Goal: Task Accomplishment & Management: Manage account settings

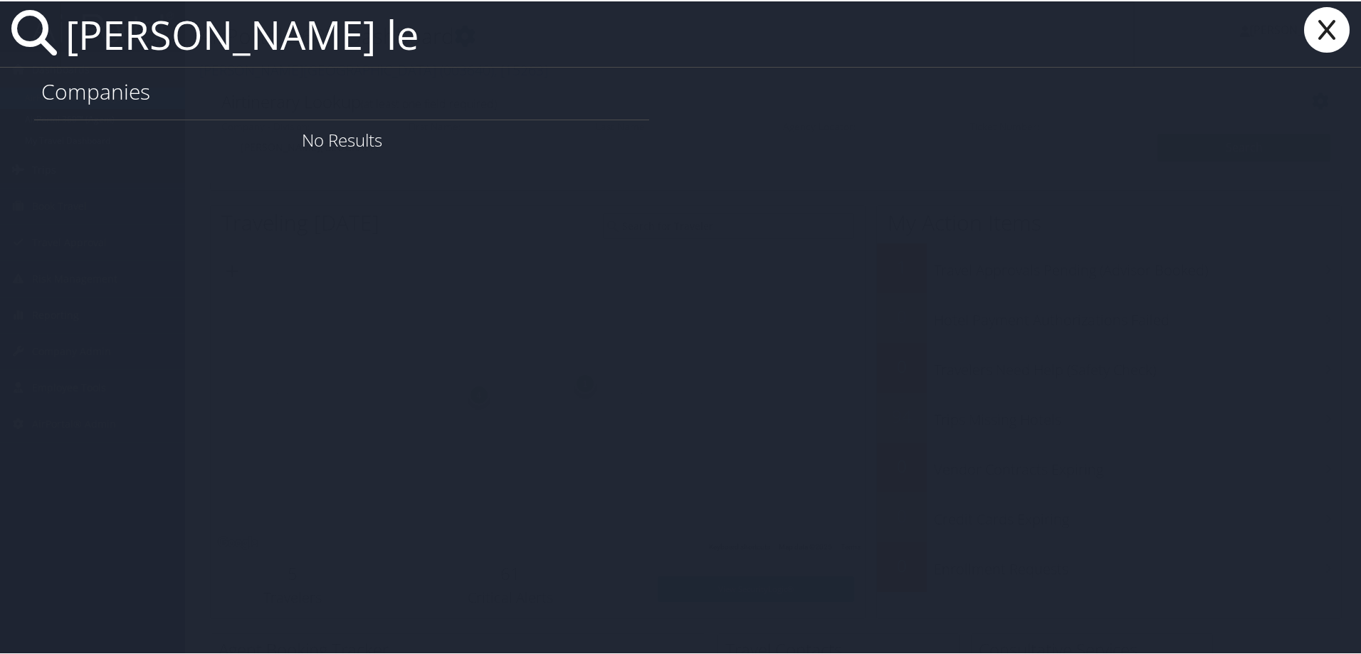
click at [161, 40] on input "melisa le" at bounding box center [597, 32] width 1075 height 65
click at [265, 46] on input "melissa le" at bounding box center [597, 32] width 1075 height 65
drag, startPoint x: 294, startPoint y: 46, endPoint x: -167, endPoint y: 46, distance: 460.4
click at [0, 46] on html "Menu Dashboards ► AirPortal 360™ (Manager) AirPortal 360™ (Agent) My Travel Das…" at bounding box center [683, 327] width 1366 height 654
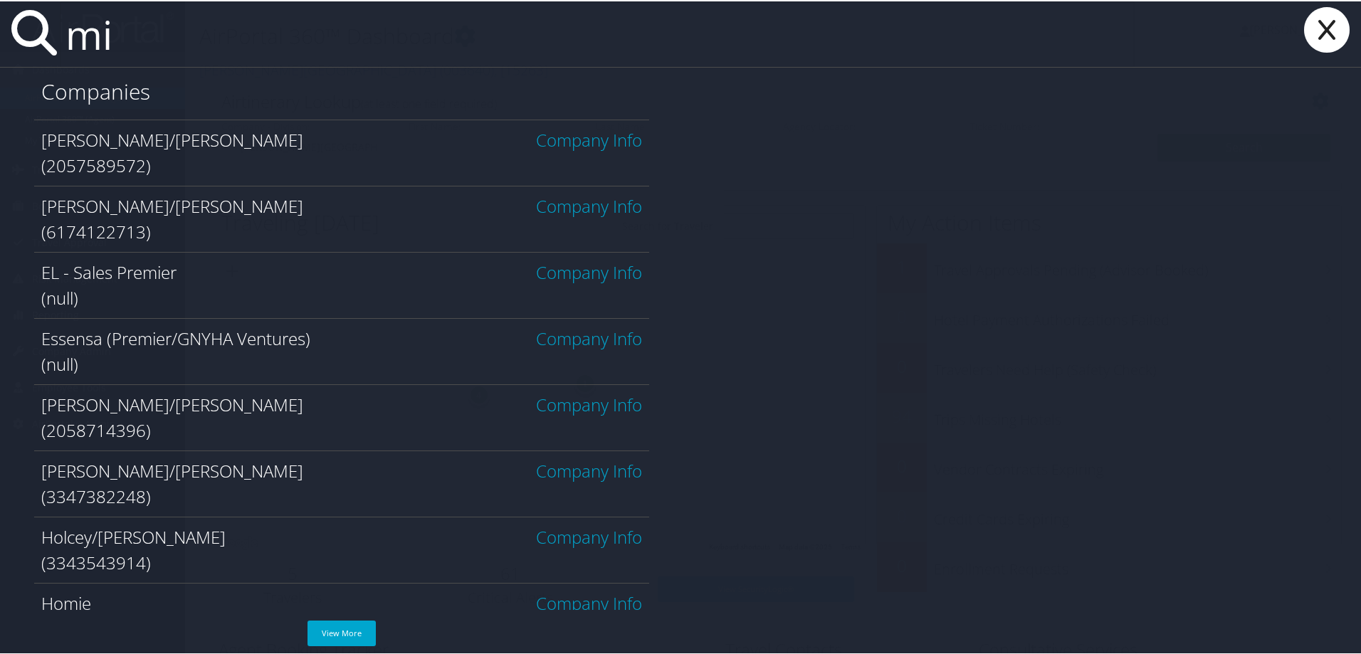
type input "m"
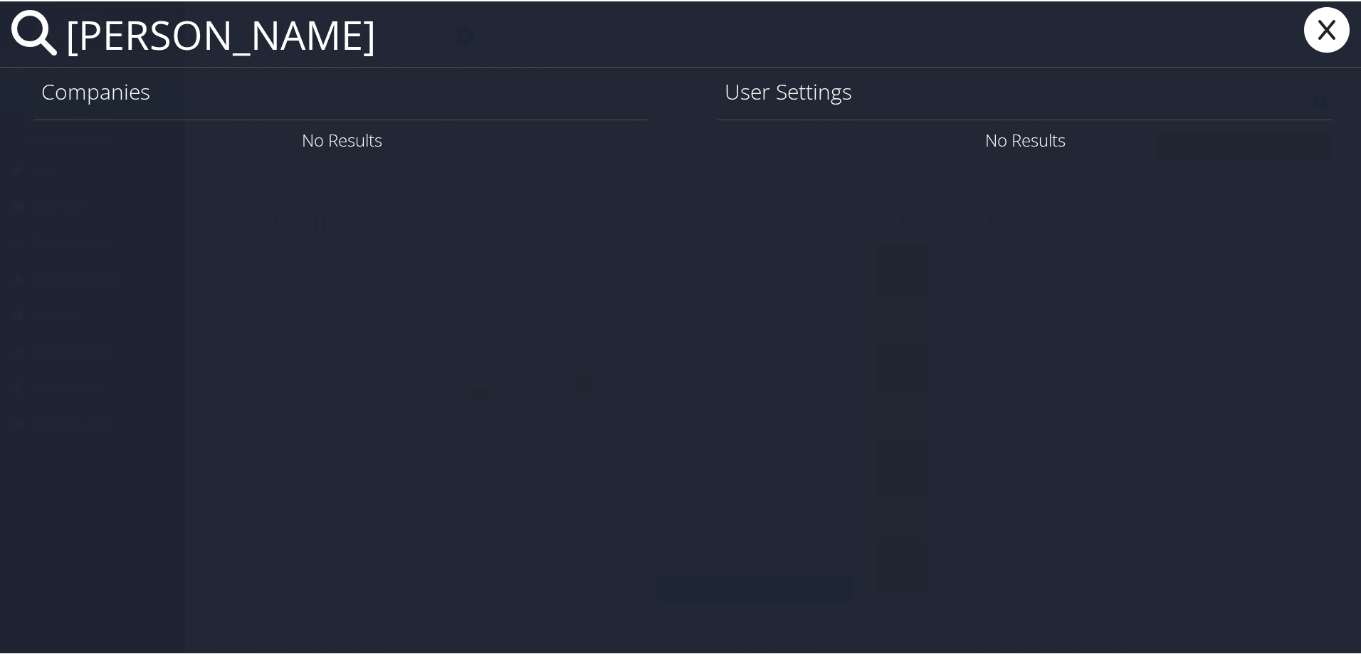
type input "melissa le"
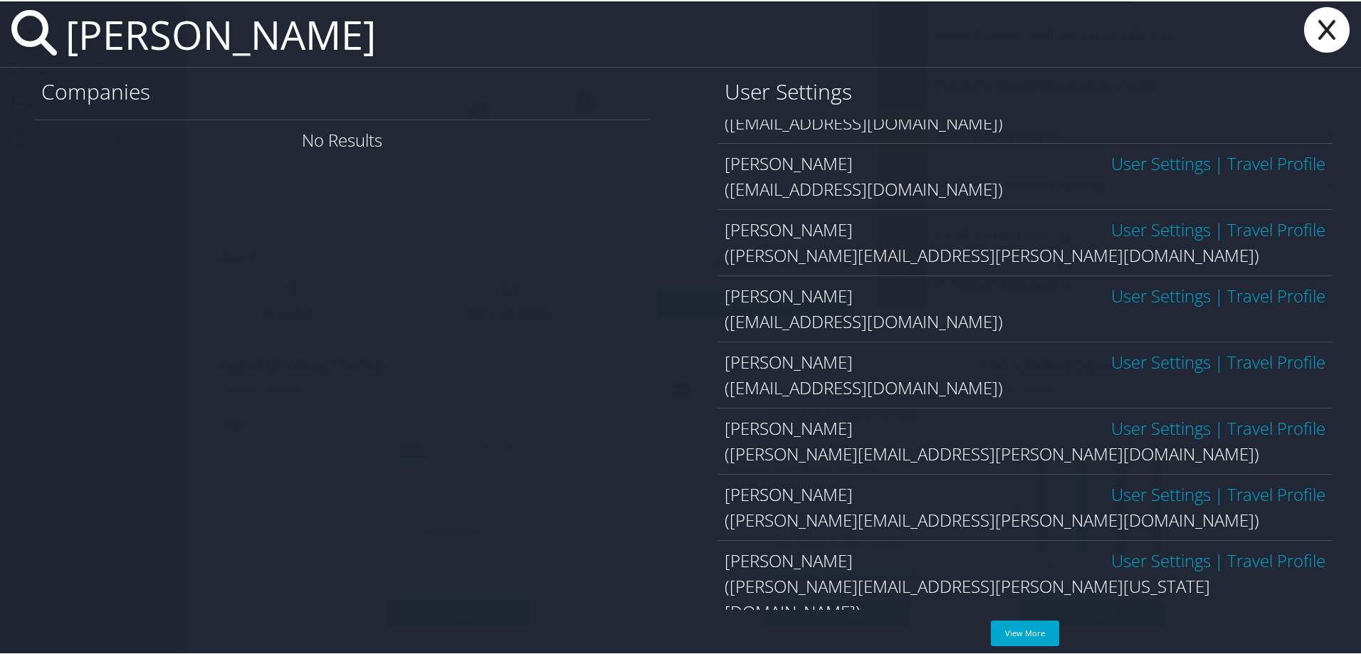
scroll to position [29, 0]
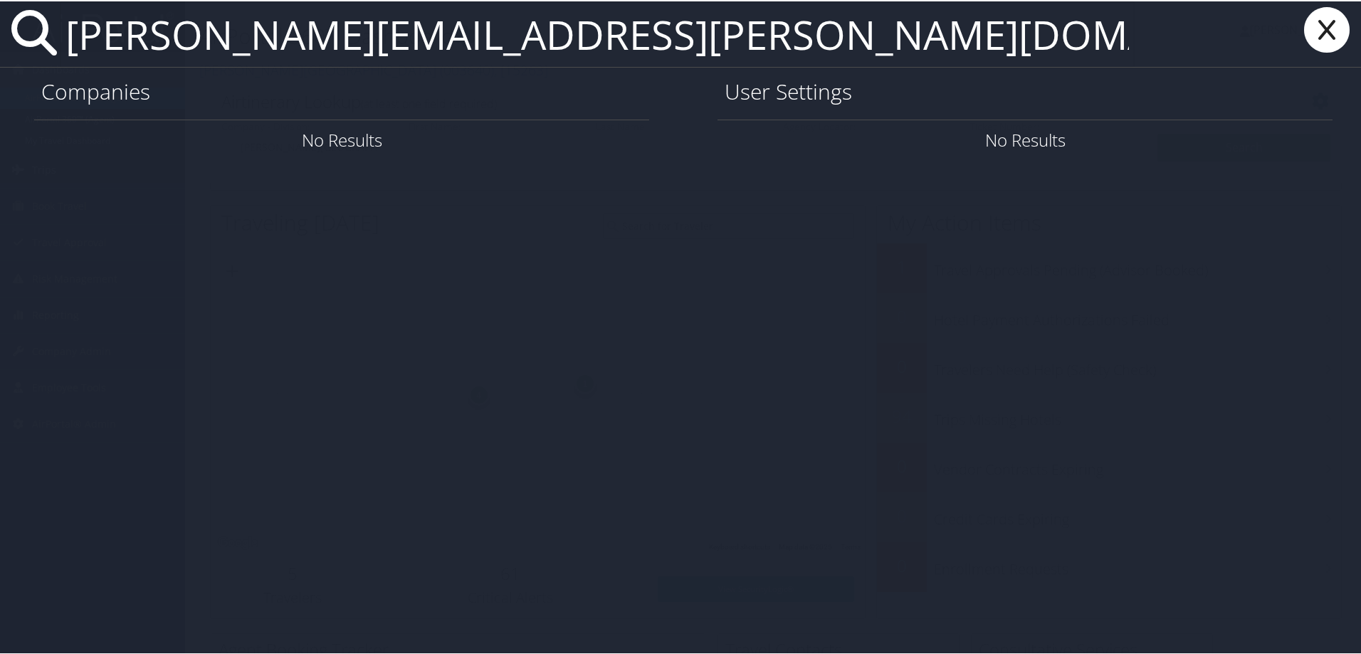
type input "melissa.le@carollo.com"
drag, startPoint x: 547, startPoint y: 41, endPoint x: -85, endPoint y: -4, distance: 633.5
click at [0, 0] on html "Menu Dashboards ► AirPortal 360™ (Manager) AirPortal 360™ (Agent) My Travel Das…" at bounding box center [683, 327] width 1366 height 654
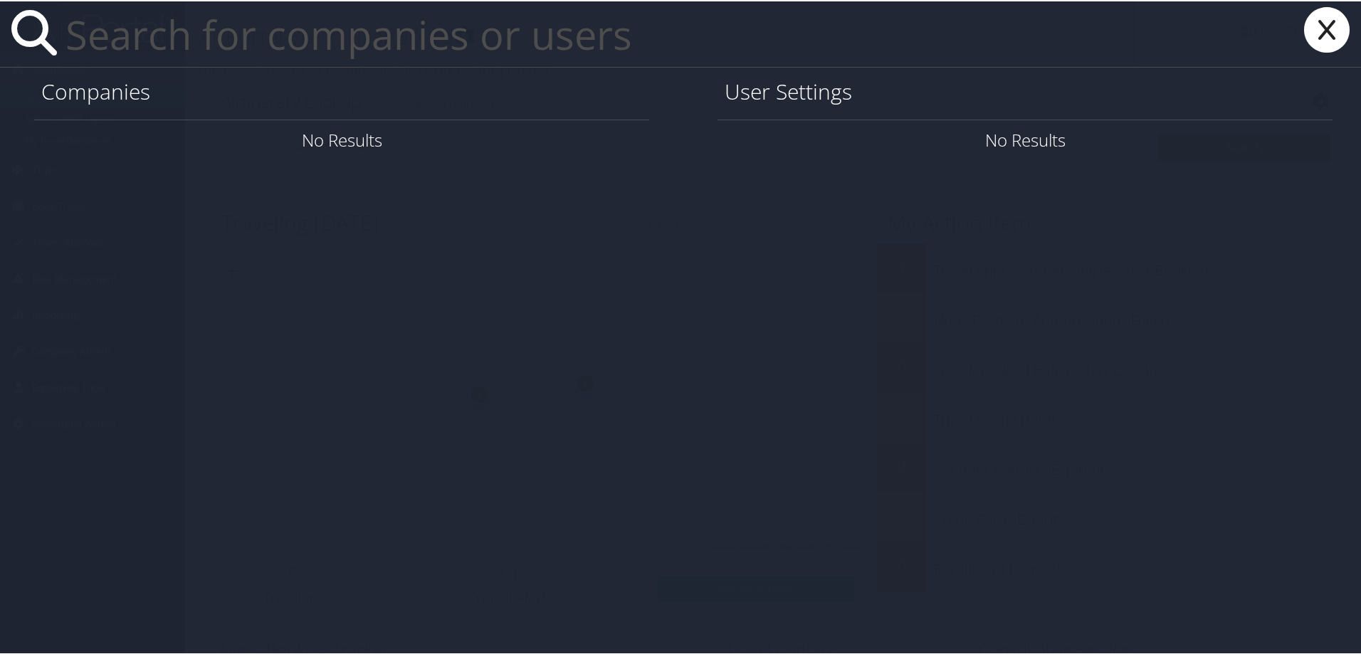
paste input "mtle@carollo.com>"
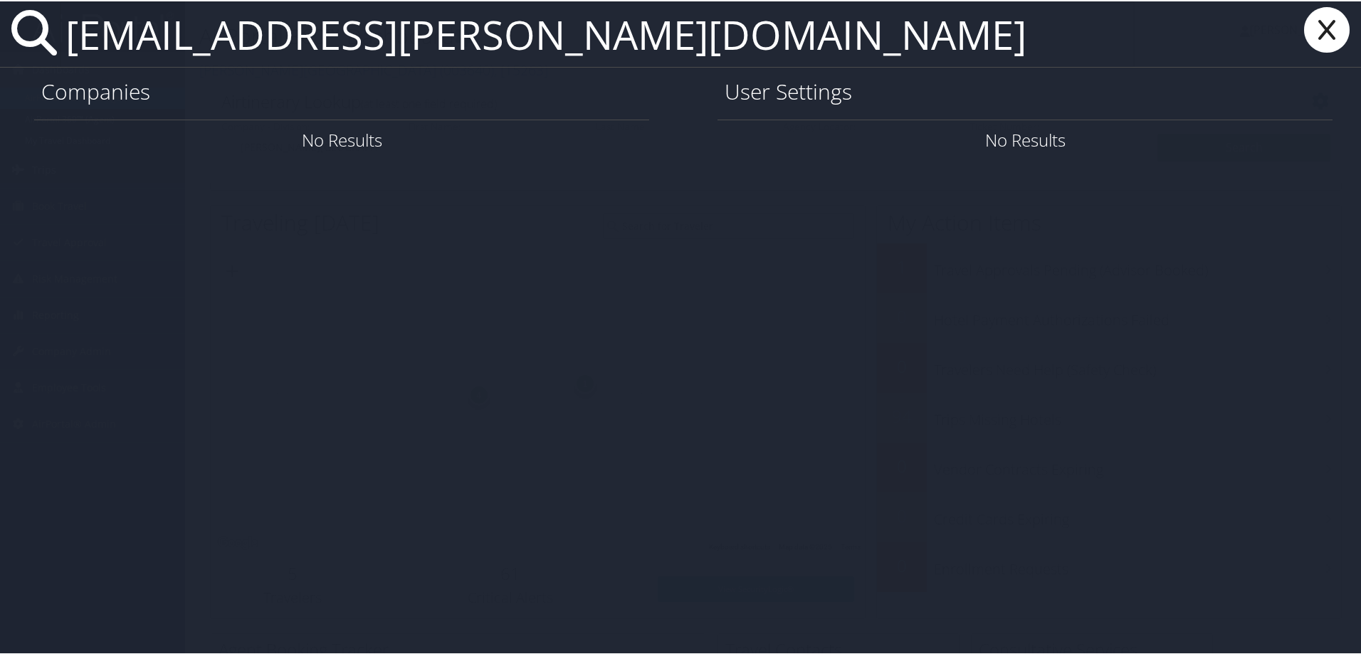
type input "mtle@carollo.com"
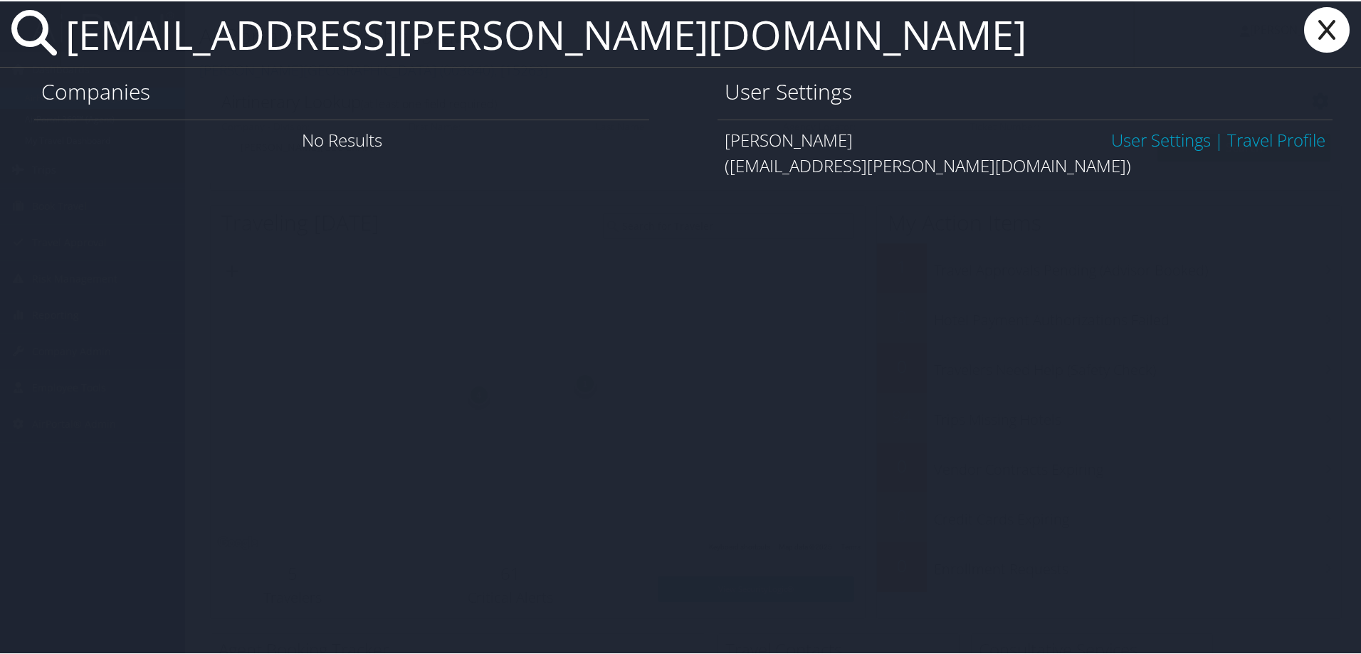
click at [1126, 135] on link "User Settings" at bounding box center [1161, 138] width 100 height 23
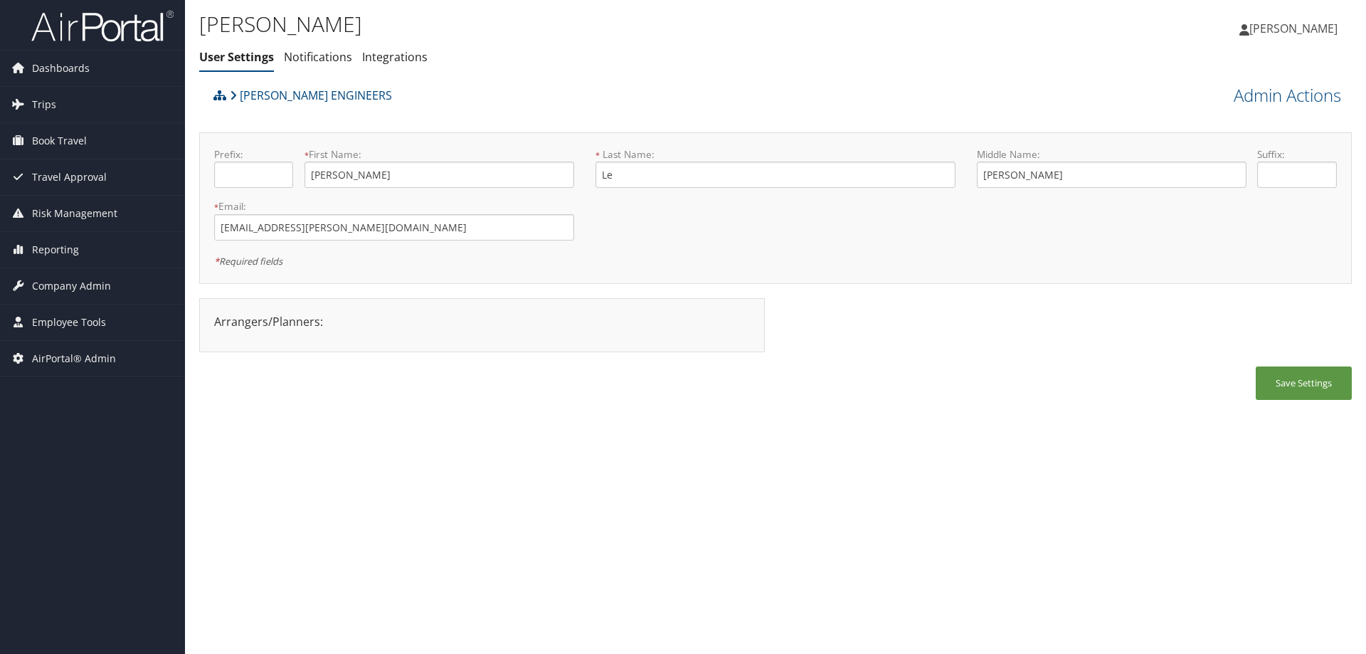
click at [340, 43] on div "Melissa Le User Settings Notifications Integrations User Settings Notifications…" at bounding box center [583, 39] width 769 height 61
click at [342, 56] on link "Notifications" at bounding box center [318, 57] width 68 height 16
click at [49, 264] on span "Reporting" at bounding box center [55, 250] width 47 height 36
click at [69, 343] on span "Company Admin" at bounding box center [71, 350] width 79 height 36
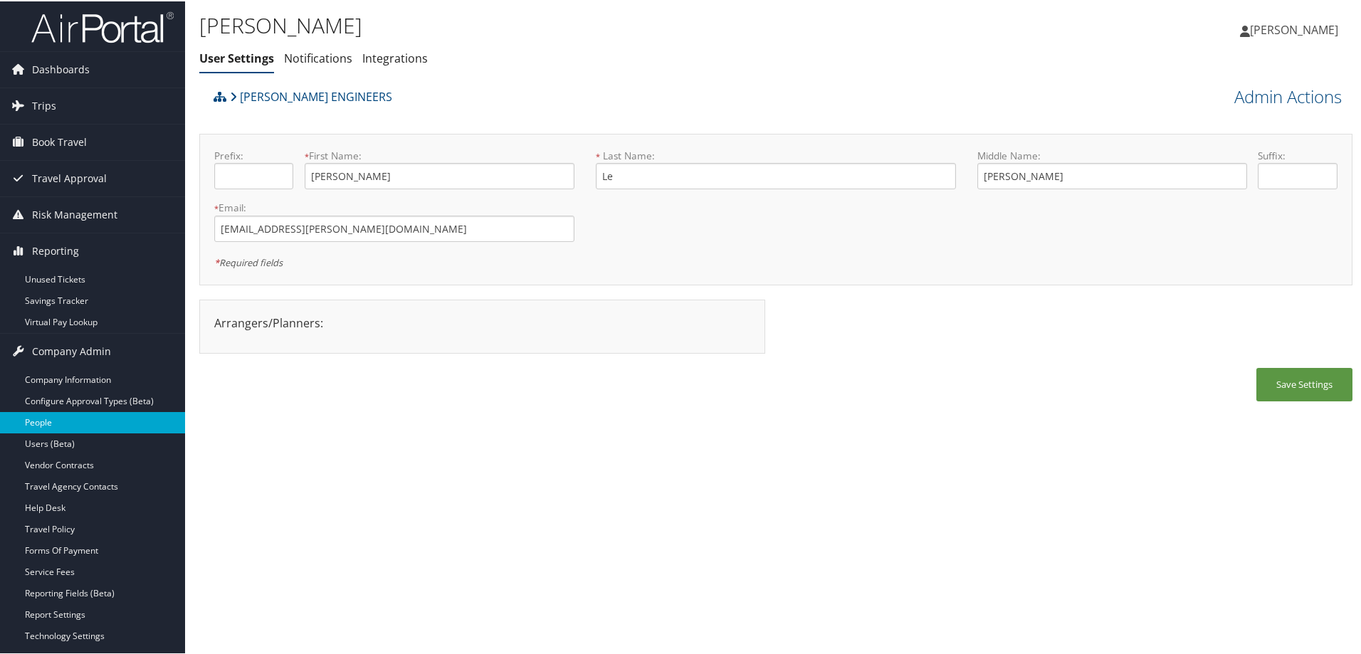
click at [110, 423] on link "People" at bounding box center [92, 421] width 185 height 21
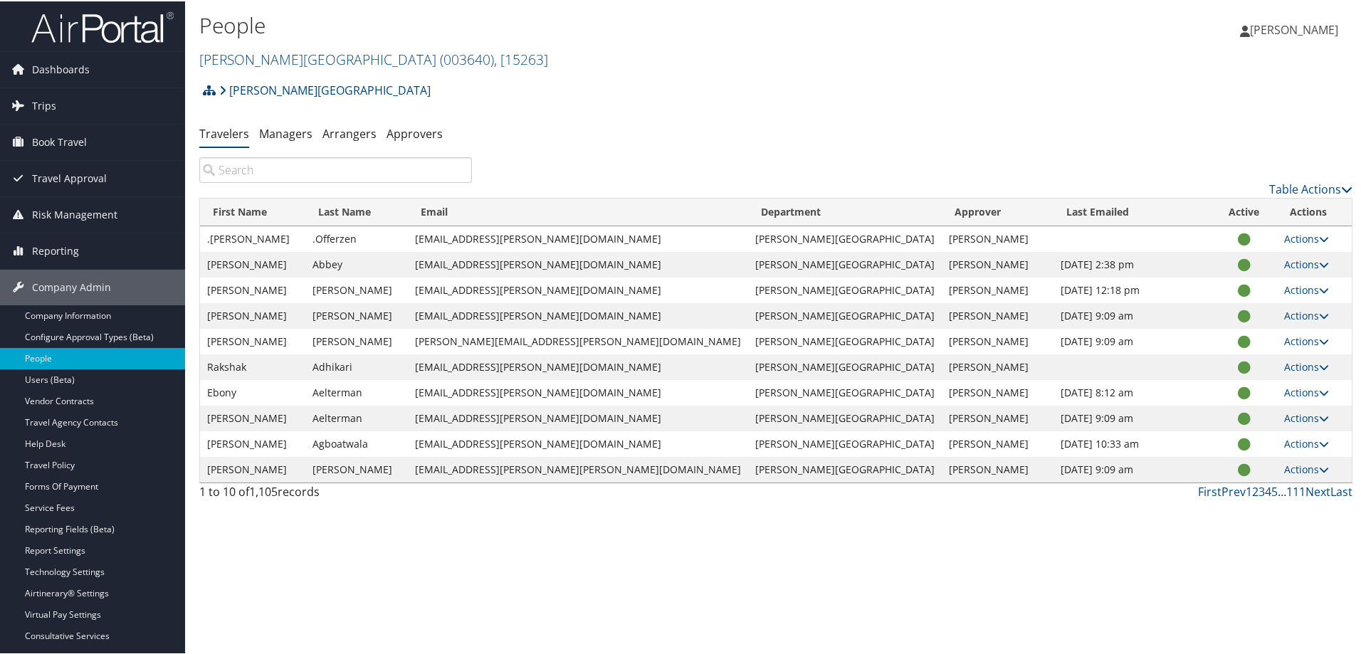
drag, startPoint x: 275, startPoint y: 184, endPoint x: 275, endPoint y: 163, distance: 20.6
click at [275, 163] on input "search" at bounding box center [335, 169] width 273 height 26
paste input "mtle@carollo.com>"
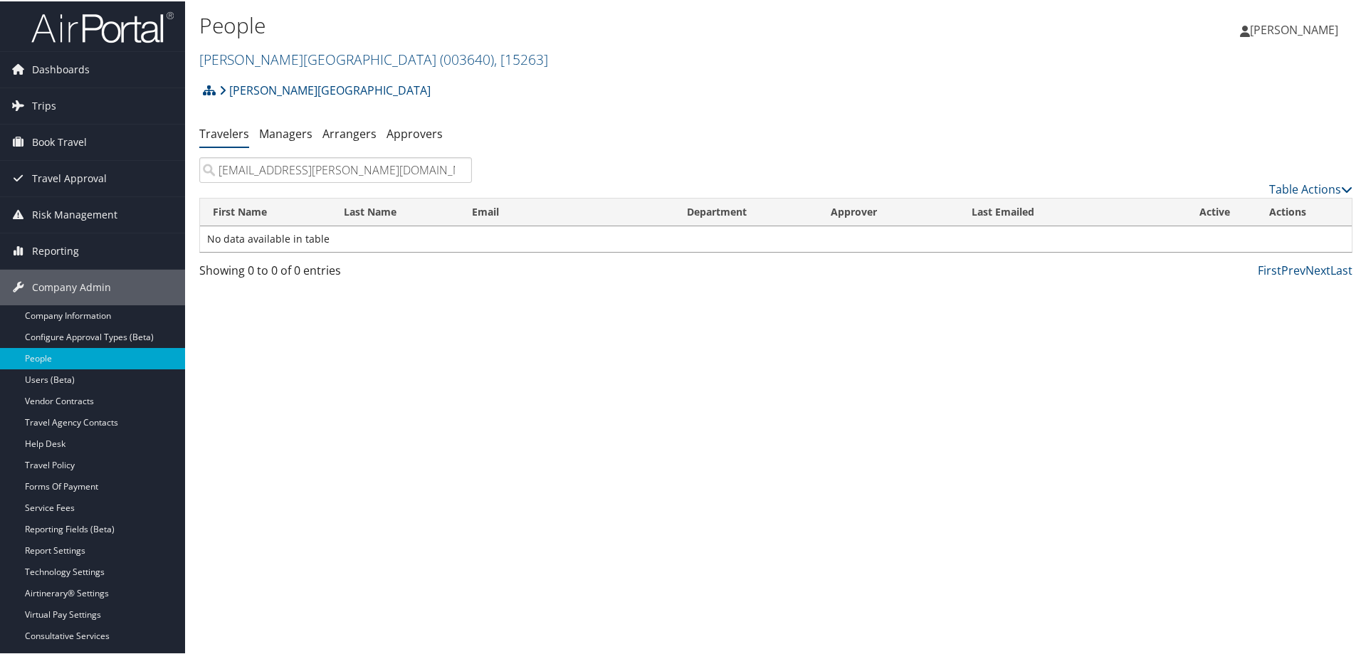
type input "mtle@carollo.com"
click at [440, 56] on span "( 003640 )" at bounding box center [467, 57] width 54 height 19
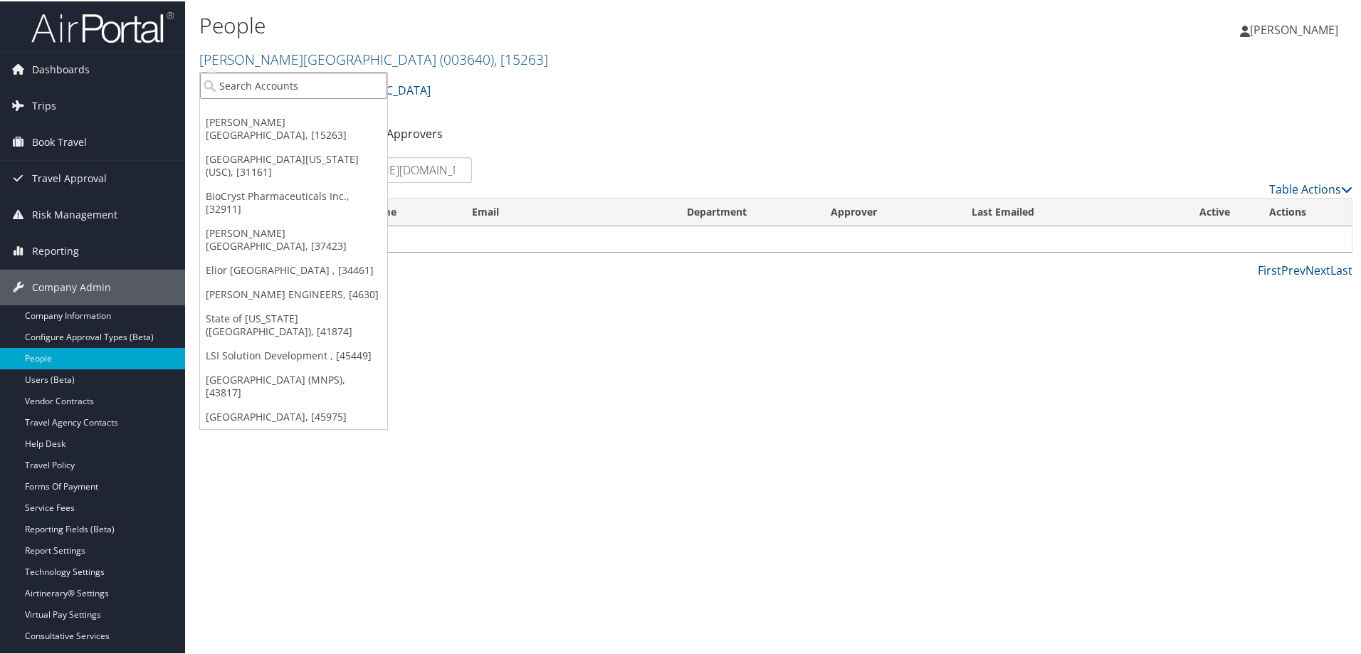
click at [292, 88] on input "search" at bounding box center [293, 84] width 187 height 26
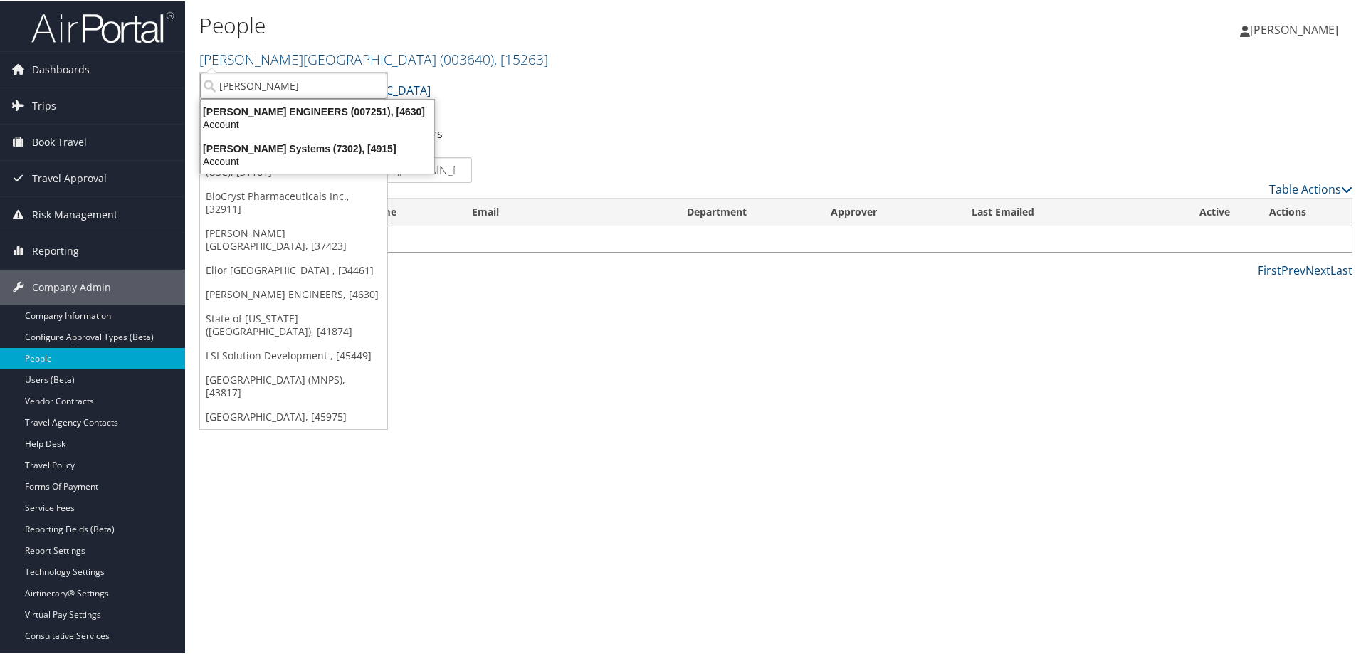
type input "carollo"
click at [272, 120] on div "Account" at bounding box center [317, 123] width 250 height 13
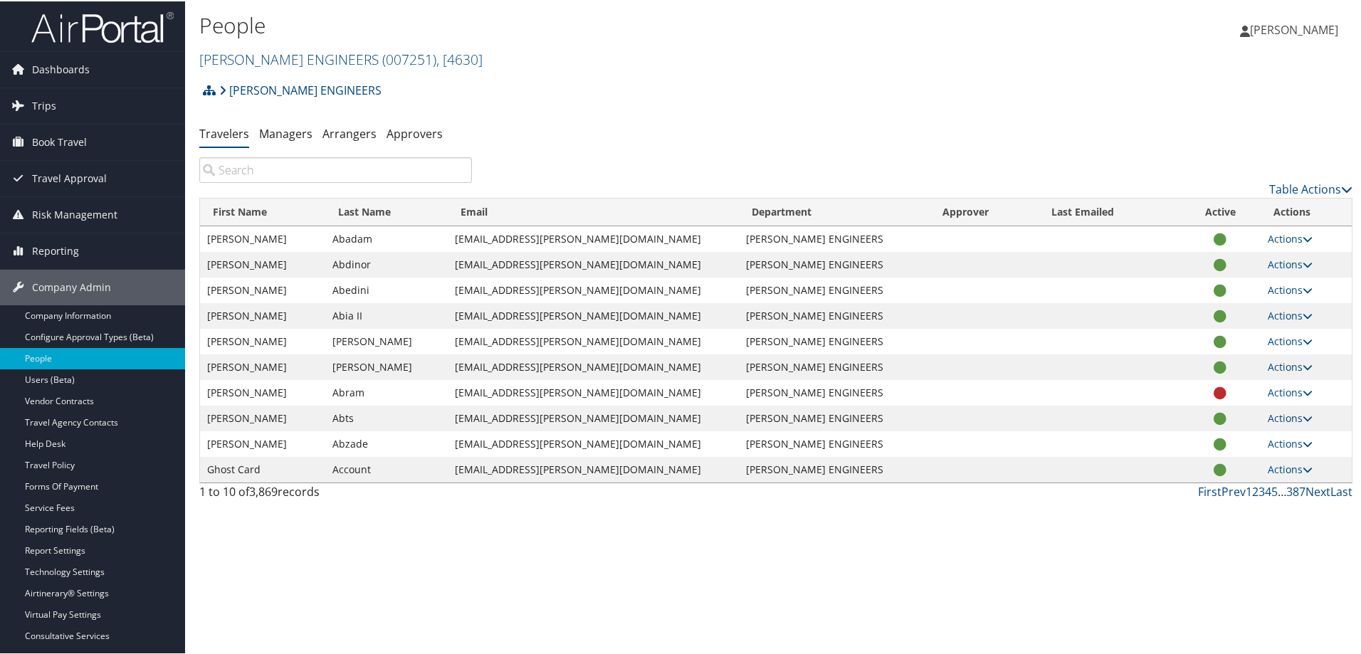
paste input "My middle name was updated to “Thao” before I purchased my previous ticket, but…"
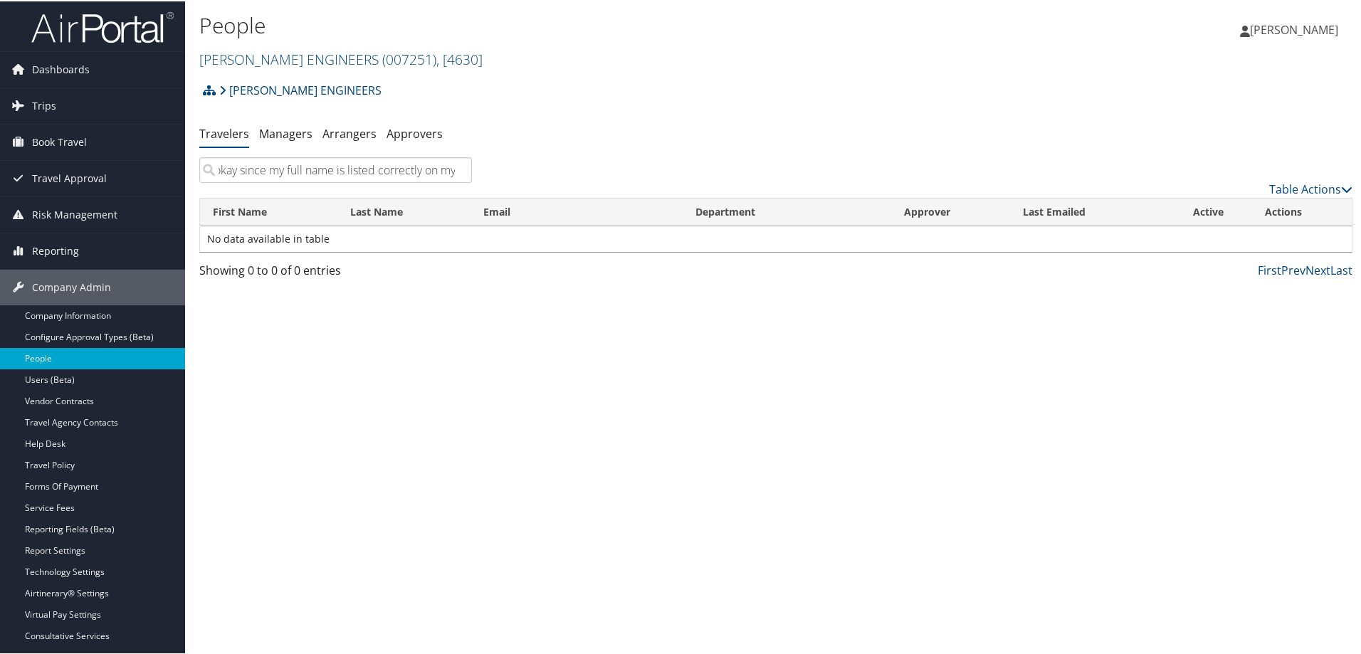
drag, startPoint x: 211, startPoint y: 170, endPoint x: 947, endPoint y: 329, distance: 753.6
click at [927, 337] on div "People CAROLLO ENGINEERS ( 007251 ) , [ 4630 ] CAROLLO ENGINEERS Troy Universit…" at bounding box center [775, 327] width 1181 height 654
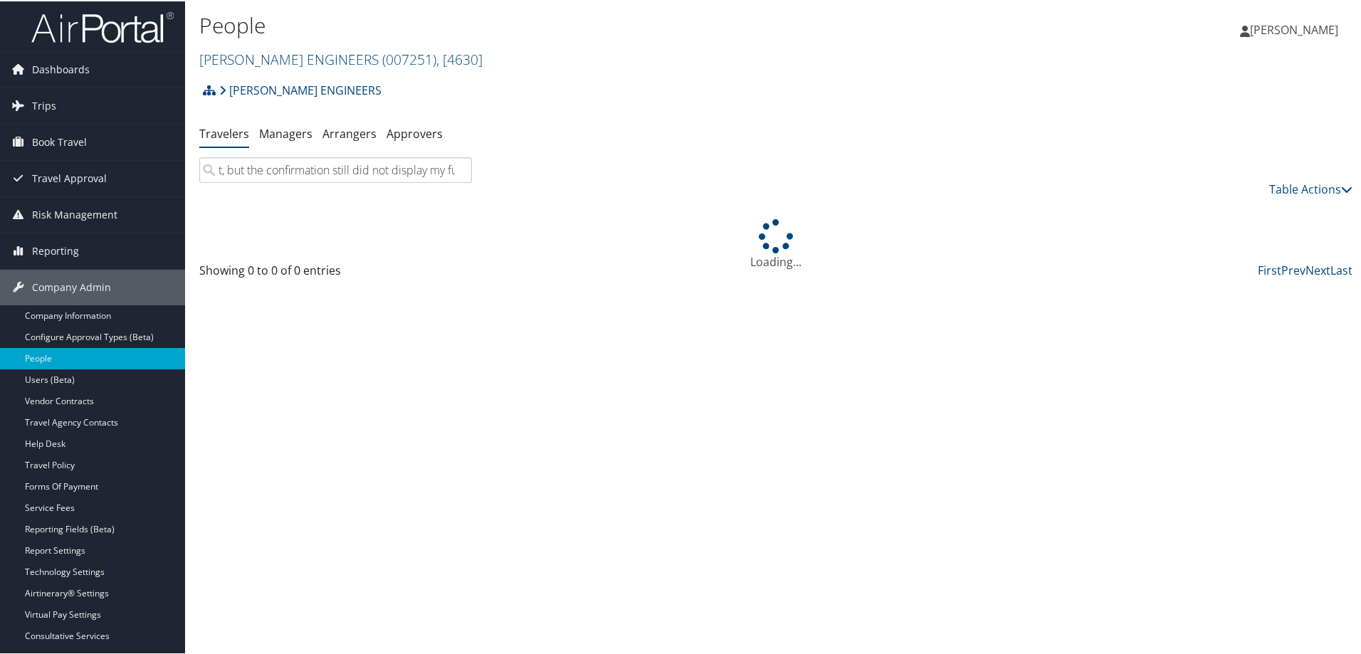
scroll to position [0, 423]
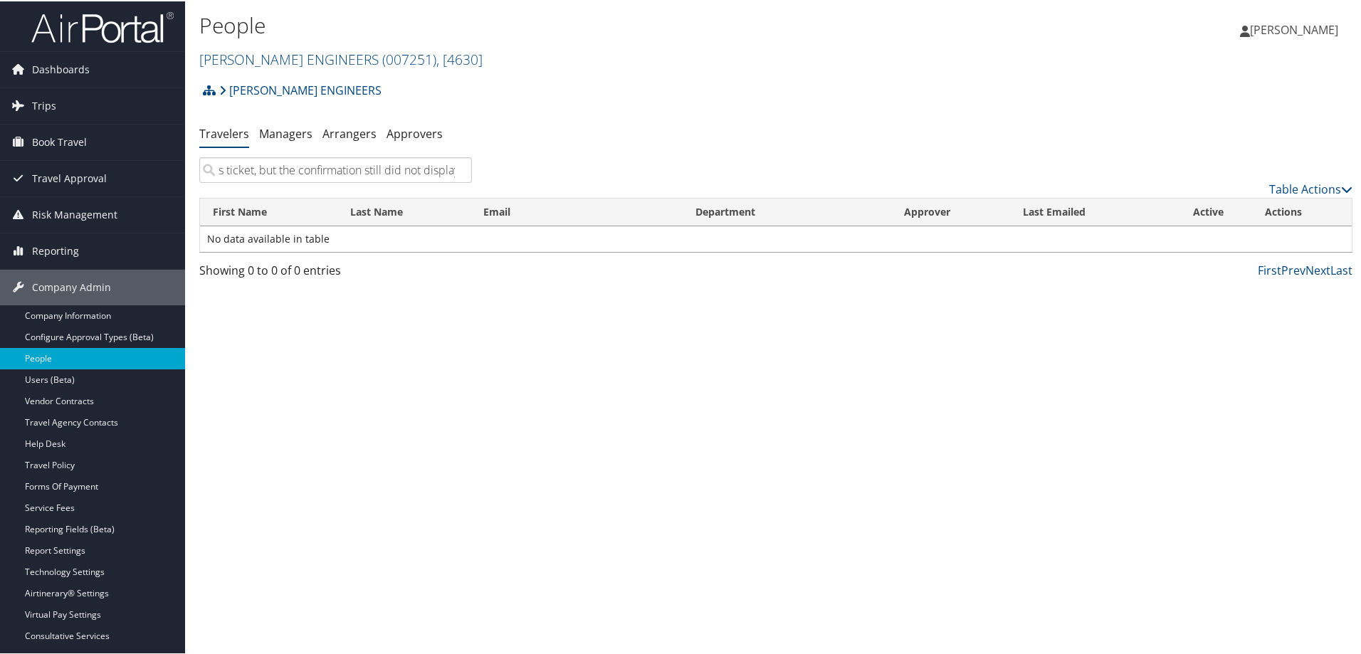
type input "My middle name was updated to “Thao” before I purchased my previous ticket, but…"
drag, startPoint x: 221, startPoint y: 165, endPoint x: 510, endPoint y: 181, distance: 289.4
click at [510, 181] on div "My middle name was updated to “Thao” before I purchased my previous ticket, but…" at bounding box center [776, 176] width 1174 height 41
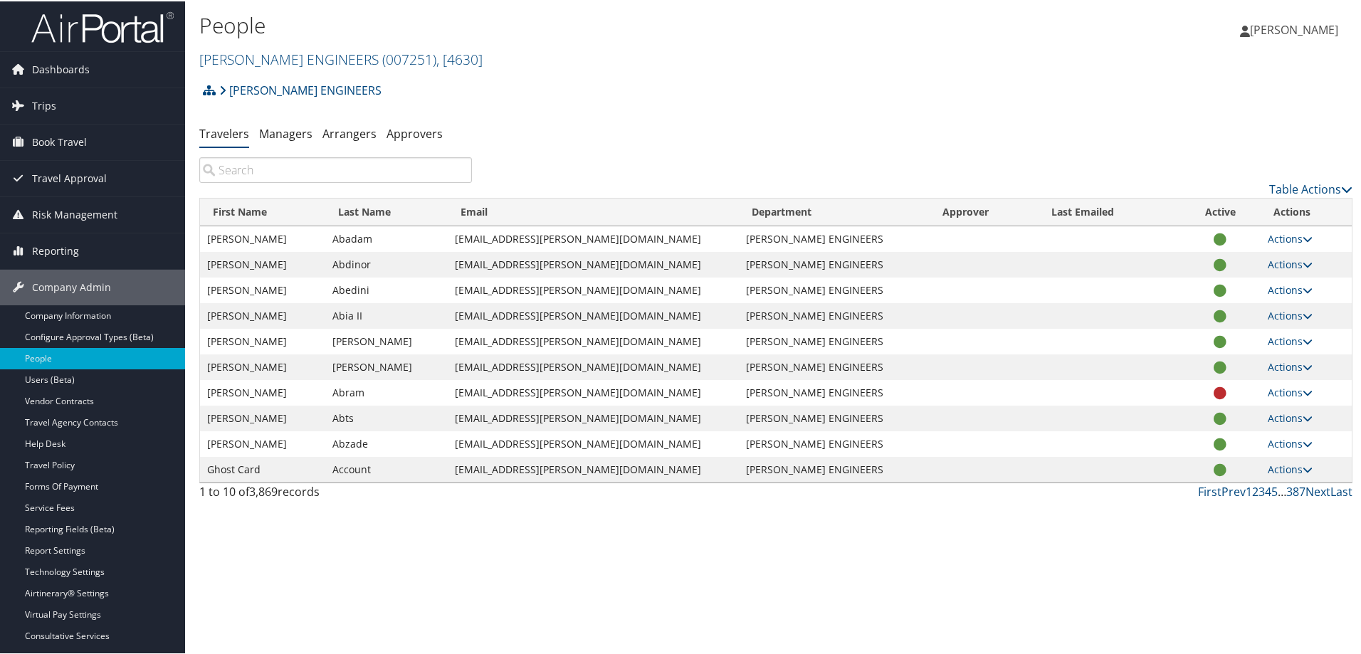
paste input "MTLe@carollo.com"
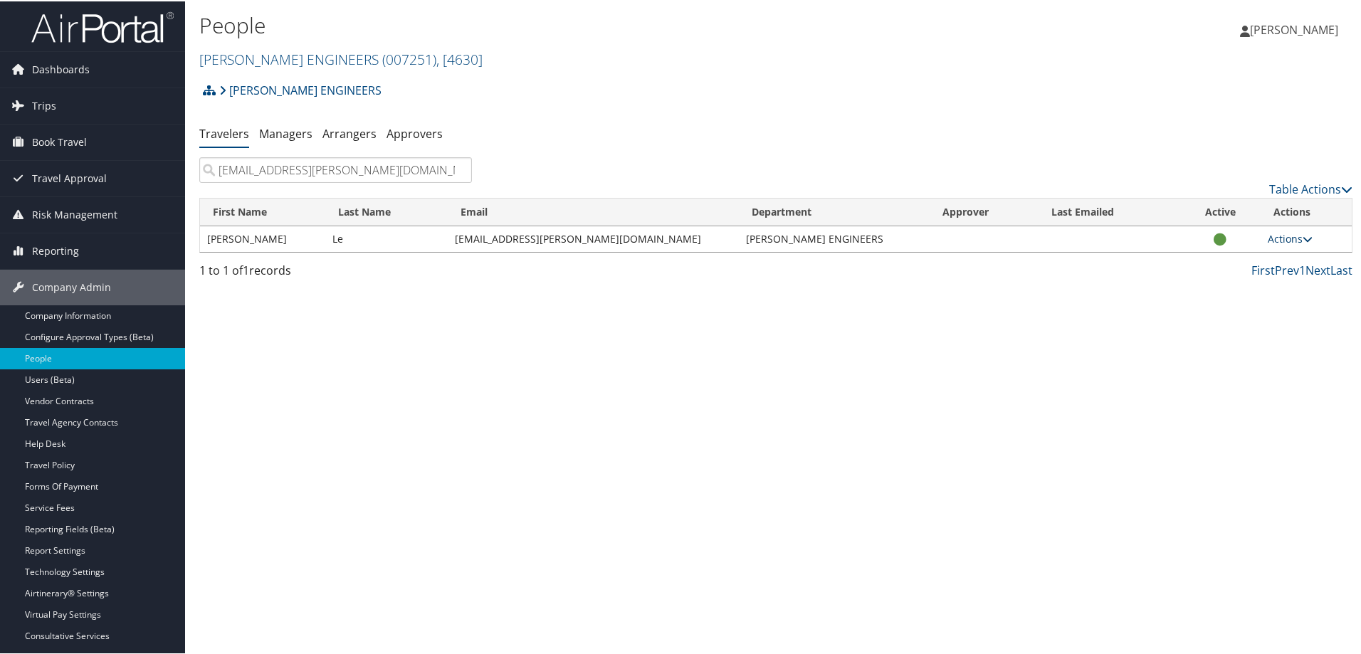
type input "MTLe@carollo.com"
click at [1271, 243] on link "Actions" at bounding box center [1289, 238] width 45 height 14
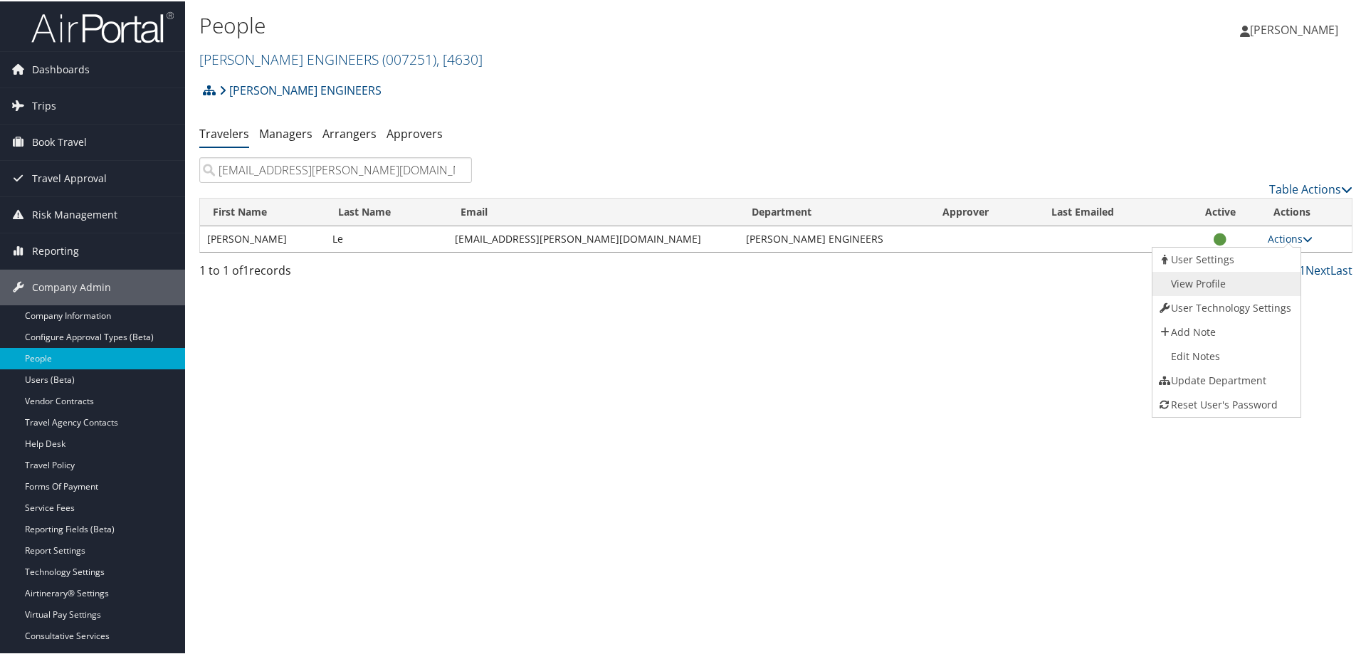
click at [1216, 285] on link "View Profile" at bounding box center [1224, 282] width 144 height 24
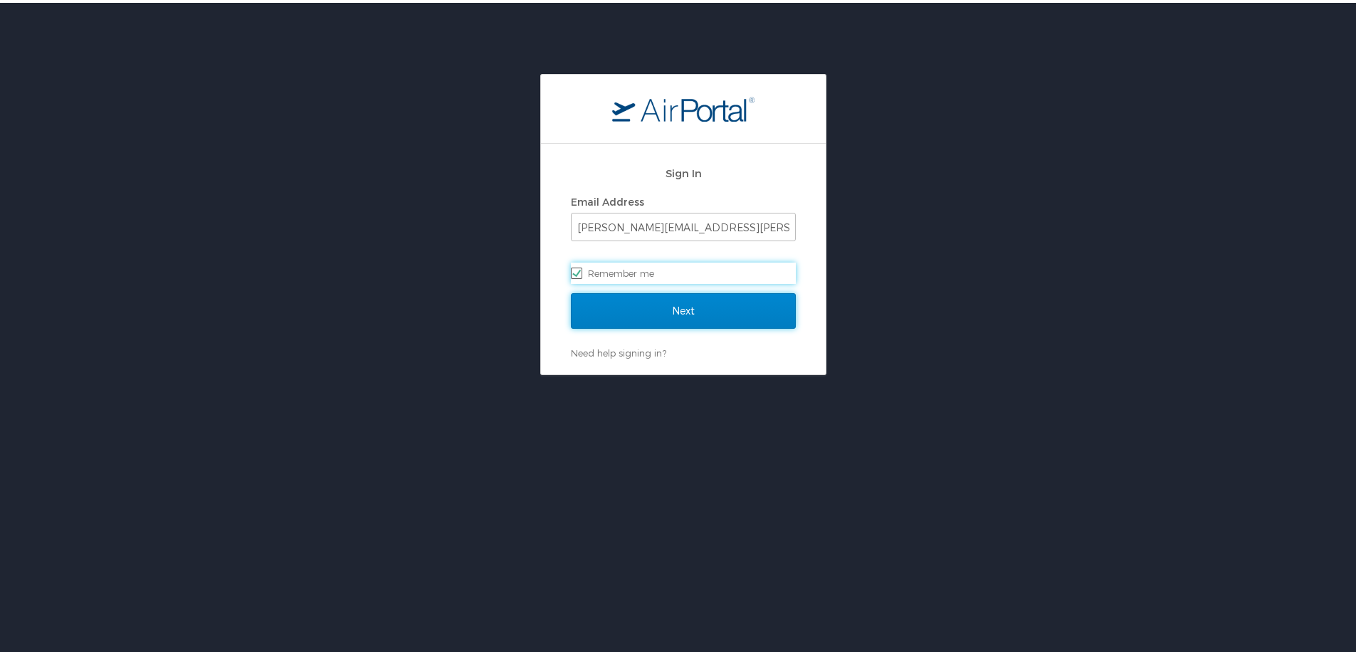
click at [744, 306] on input "Next" at bounding box center [683, 308] width 225 height 36
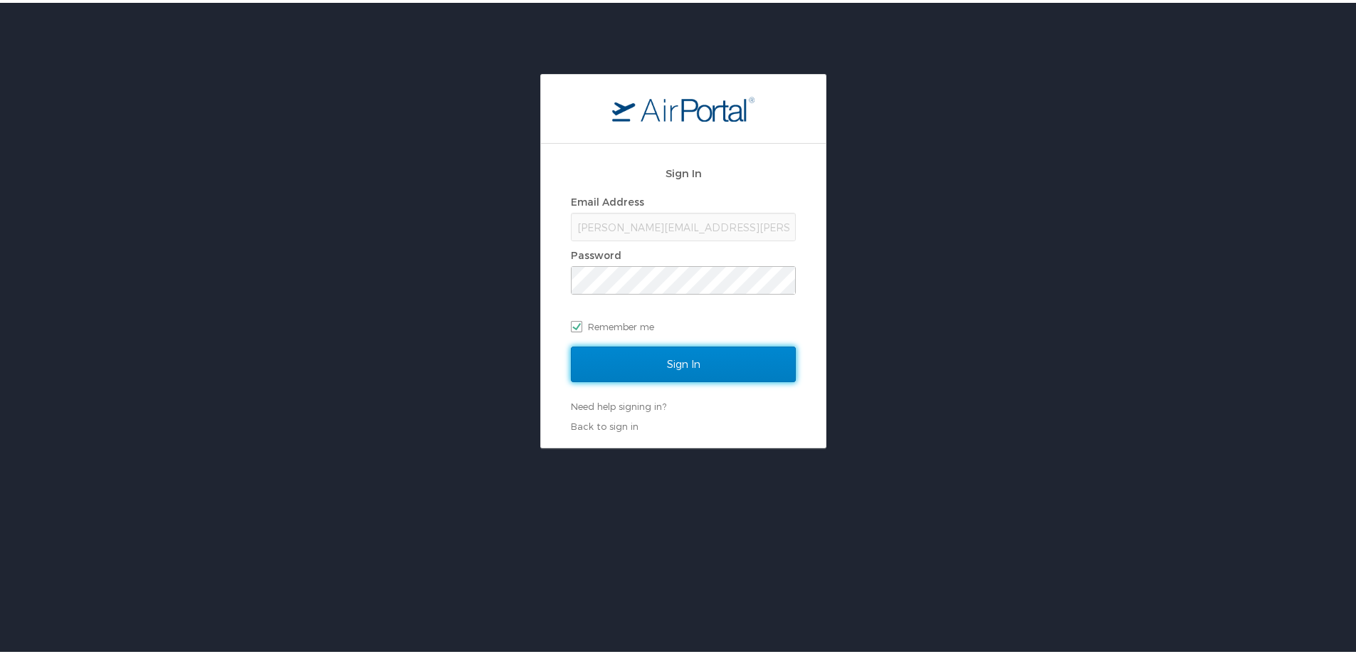
click at [719, 363] on input "Sign In" at bounding box center [683, 362] width 225 height 36
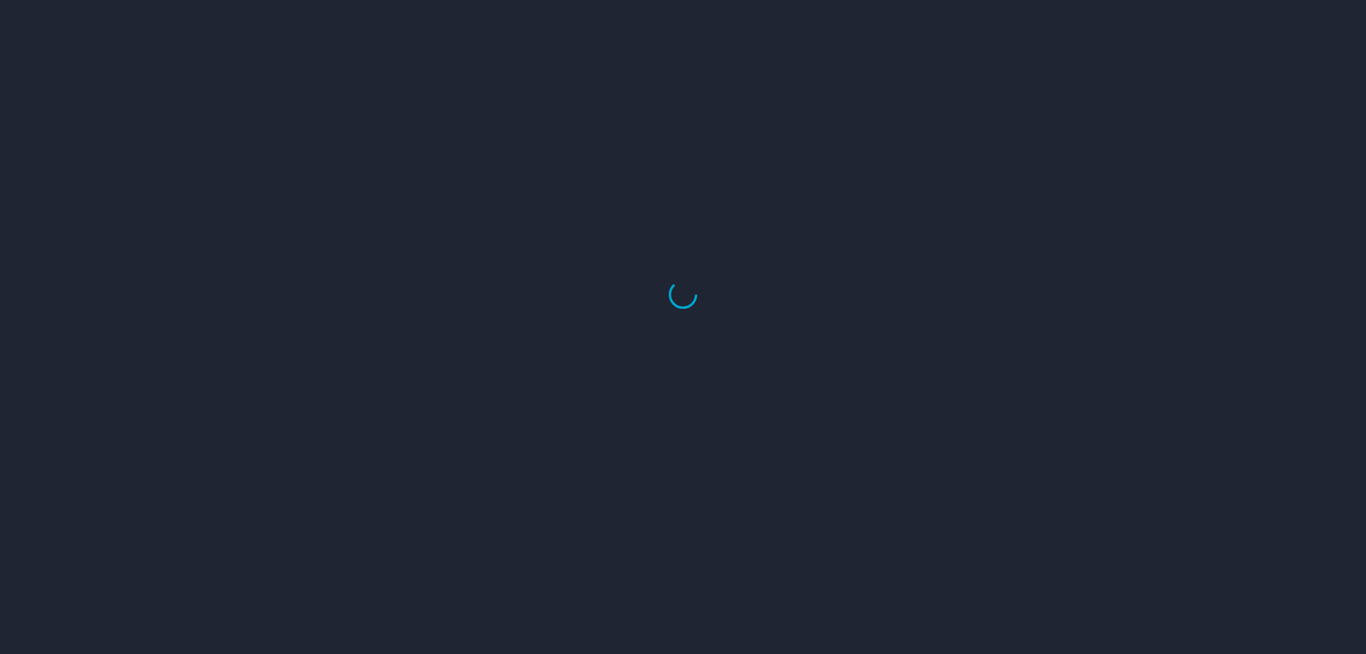
select select "US"
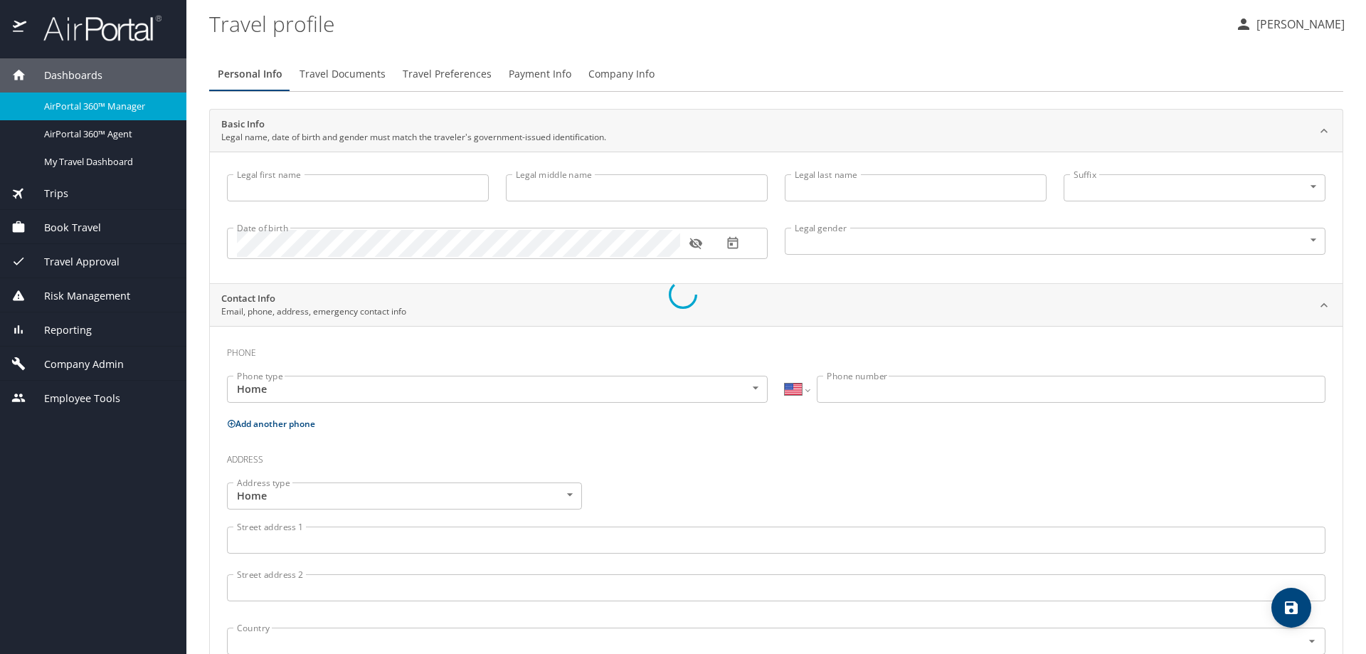
type input "[PERSON_NAME]"
type input "Le"
type input "[DEMOGRAPHIC_DATA]"
select select "US"
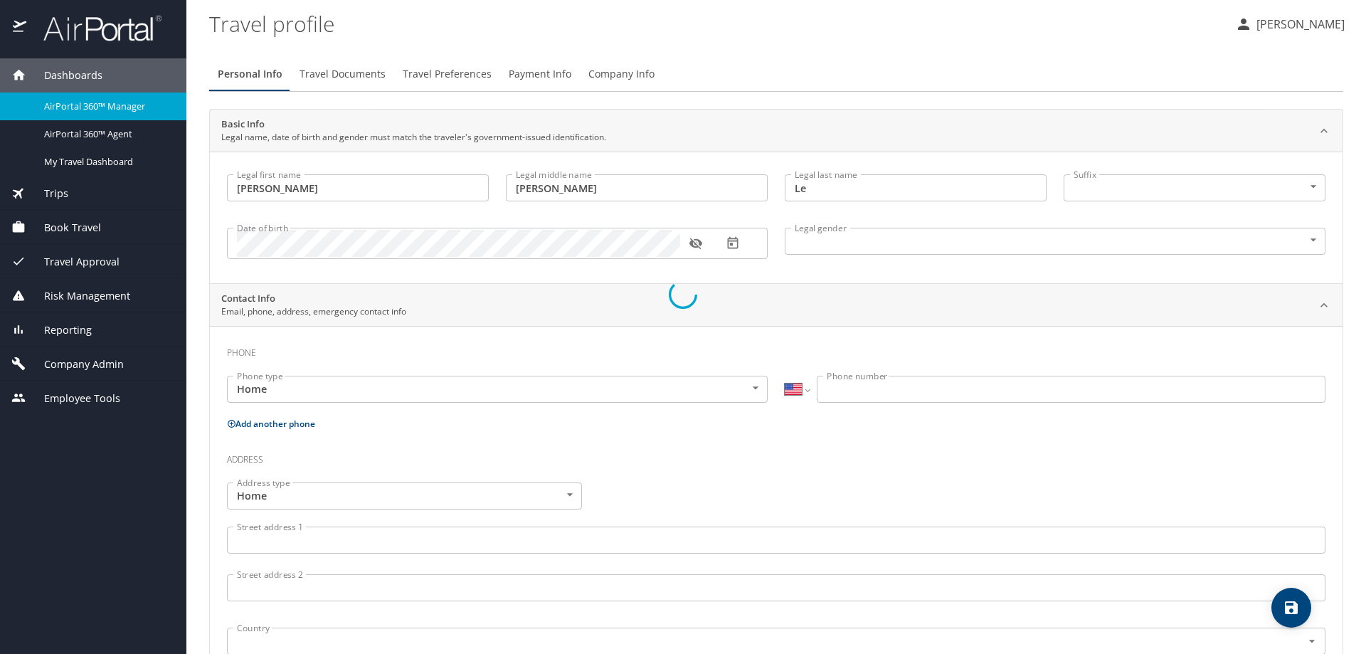
select select "US"
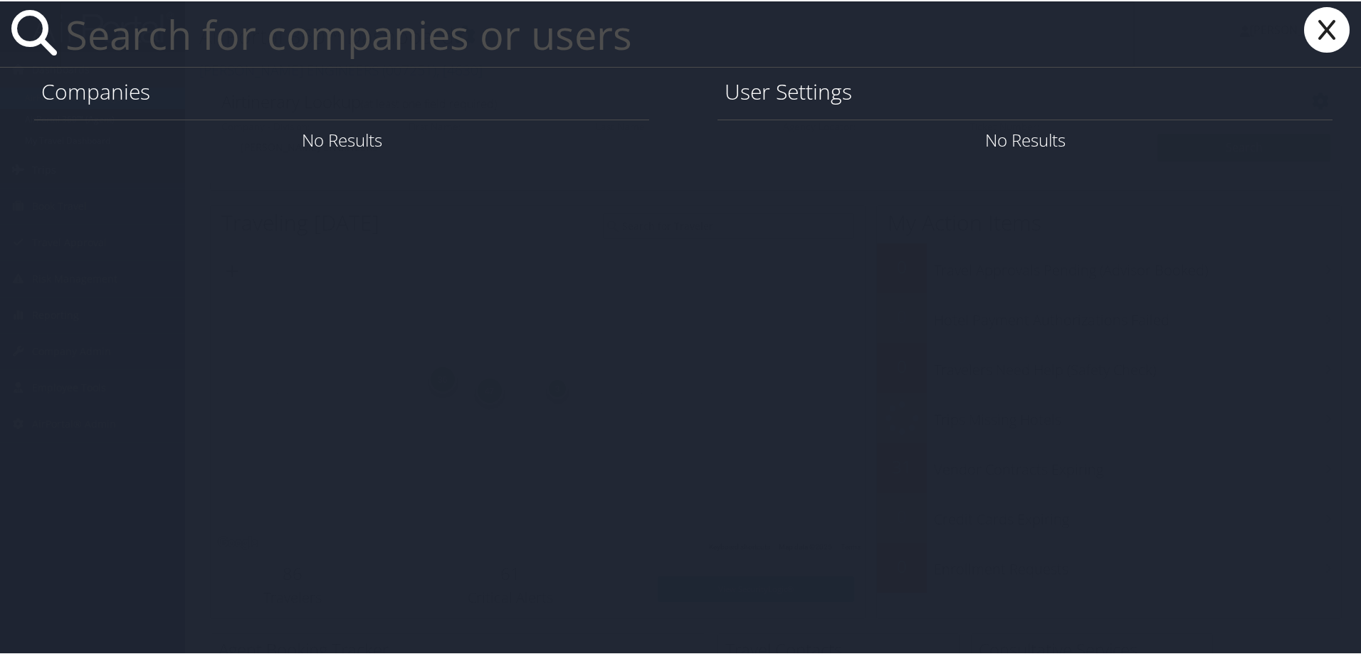
paste input "KATYA.MOKHNATKINA.AT.SWIRECC.COM"
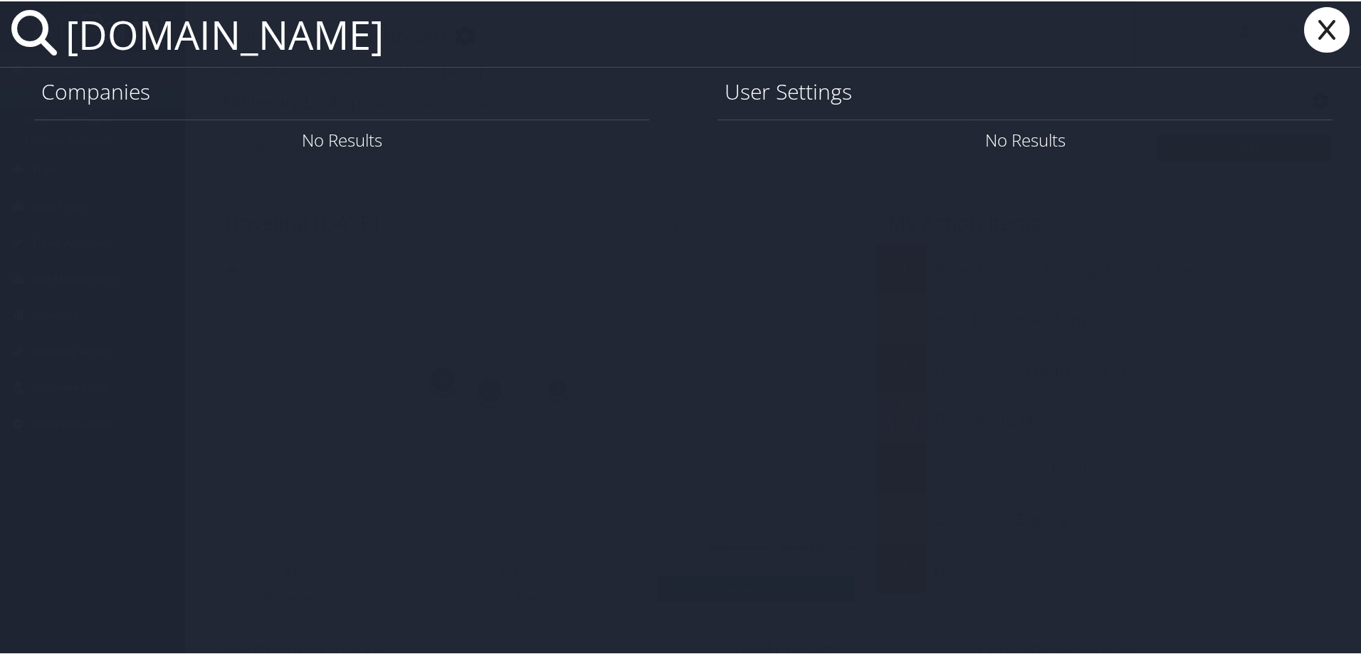
drag, startPoint x: 556, startPoint y: 33, endPoint x: 485, endPoint y: 27, distance: 70.7
click at [485, 27] on input "KATYA.MOKHNATKINA.AT.SWIRECC.COM" at bounding box center [597, 32] width 1075 height 65
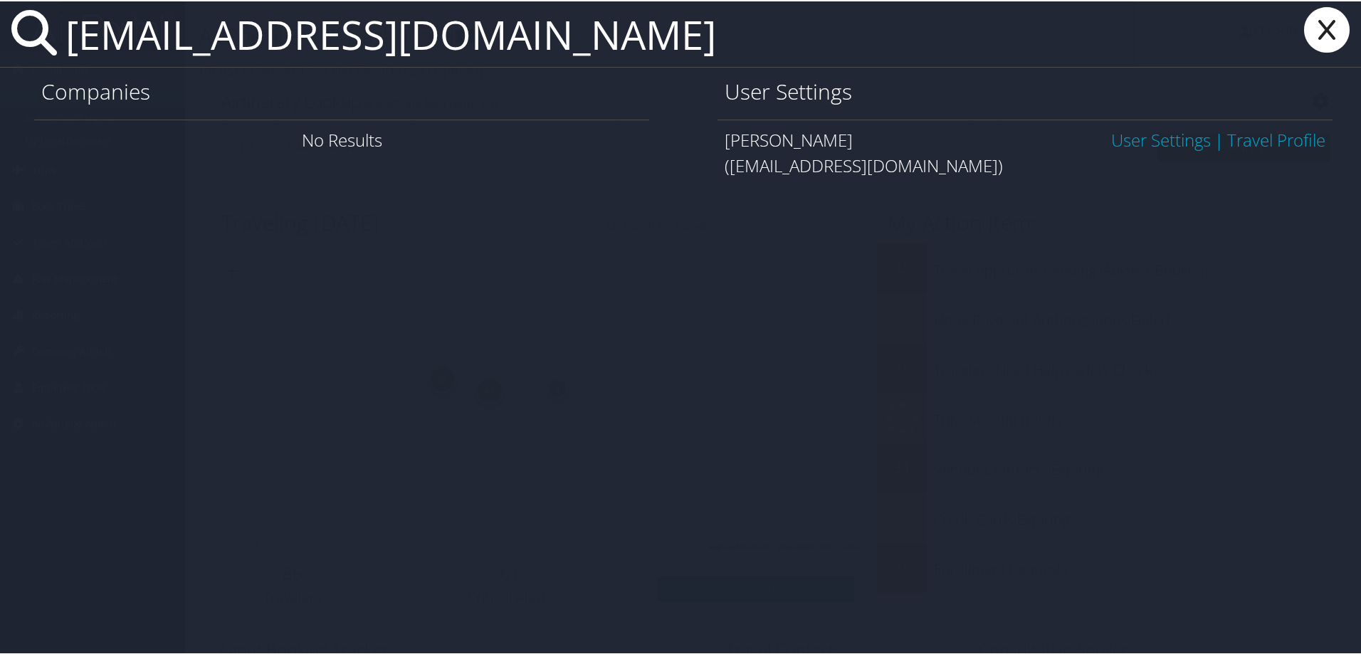
type input "KATYA.MOKHNATKINA@SWIRECC.COM"
click at [1133, 142] on link "User Settings" at bounding box center [1161, 138] width 100 height 23
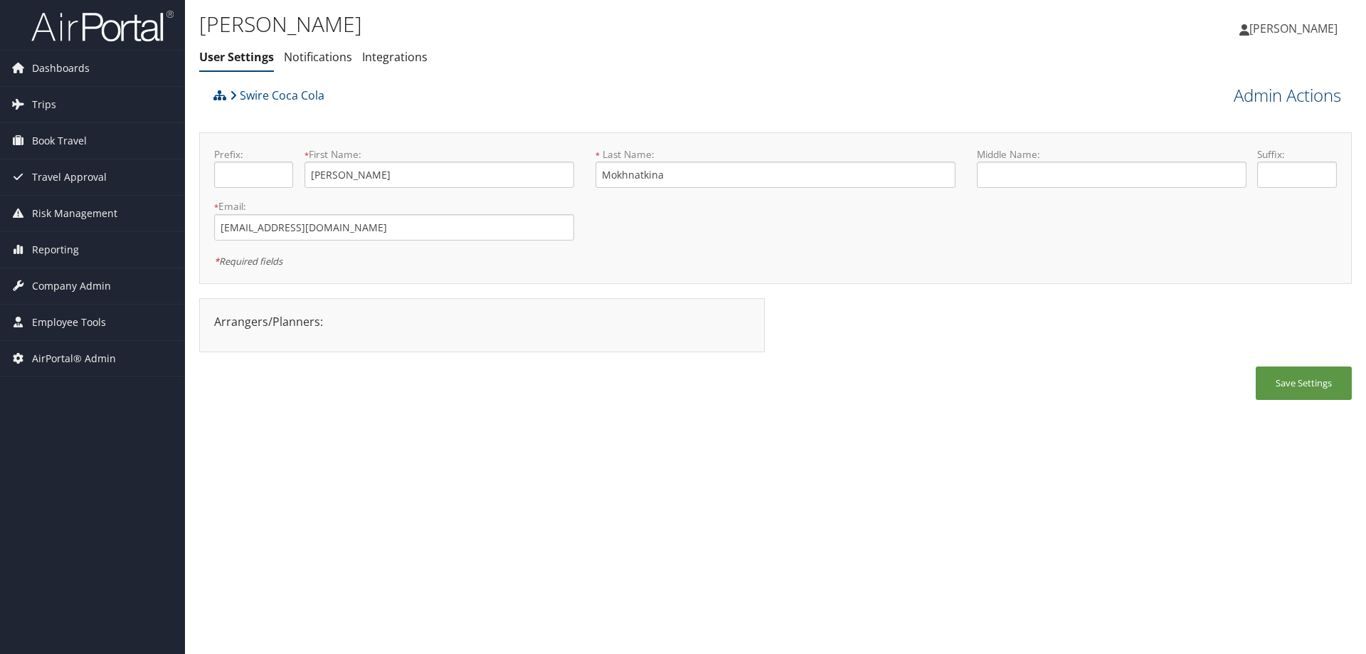
click at [1275, 94] on link "Admin Actions" at bounding box center [1287, 95] width 107 height 24
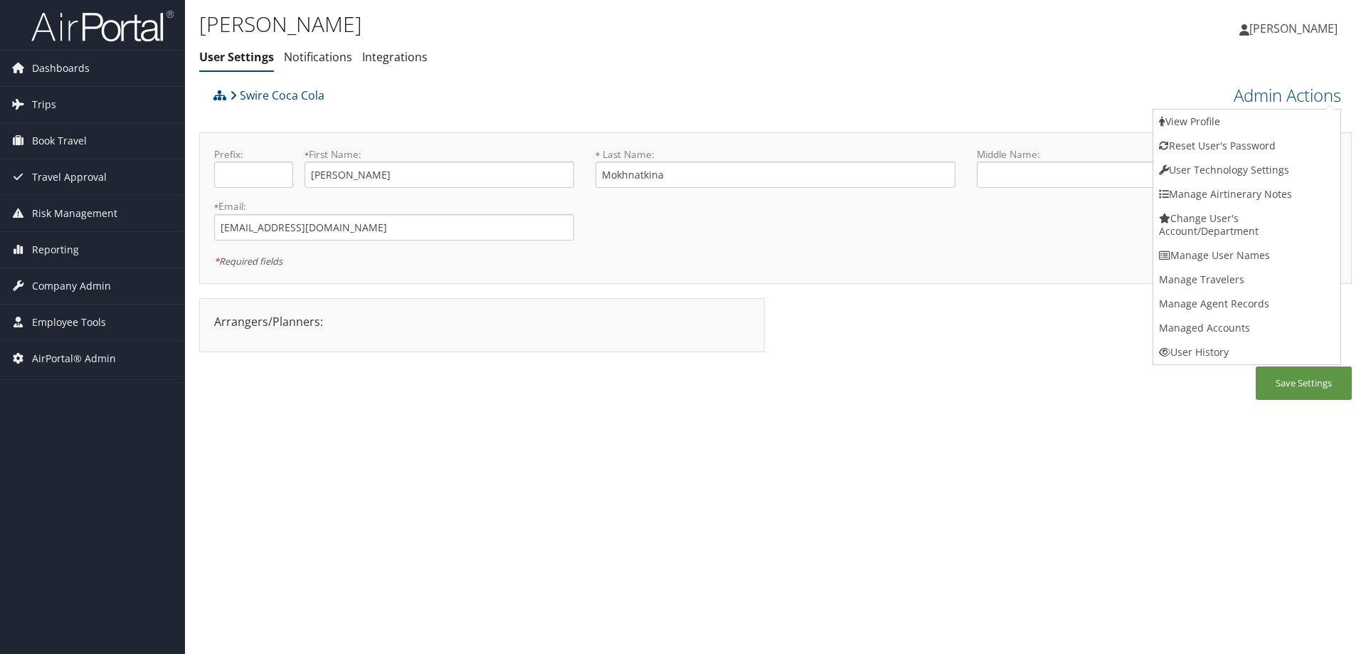
click at [618, 497] on div "Ekaterina Mokhnatkina User Settings Notifications Integrations User Settings No…" at bounding box center [775, 327] width 1181 height 654
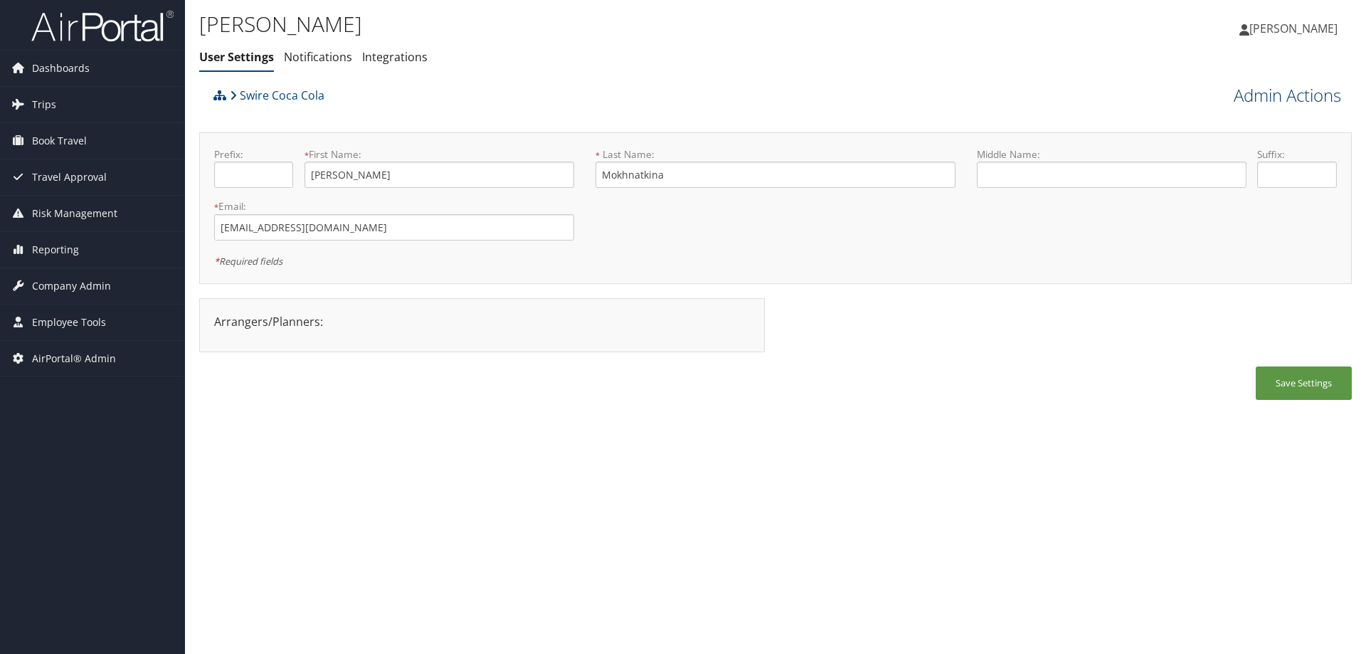
click at [1244, 99] on link "Admin Actions" at bounding box center [1287, 95] width 107 height 24
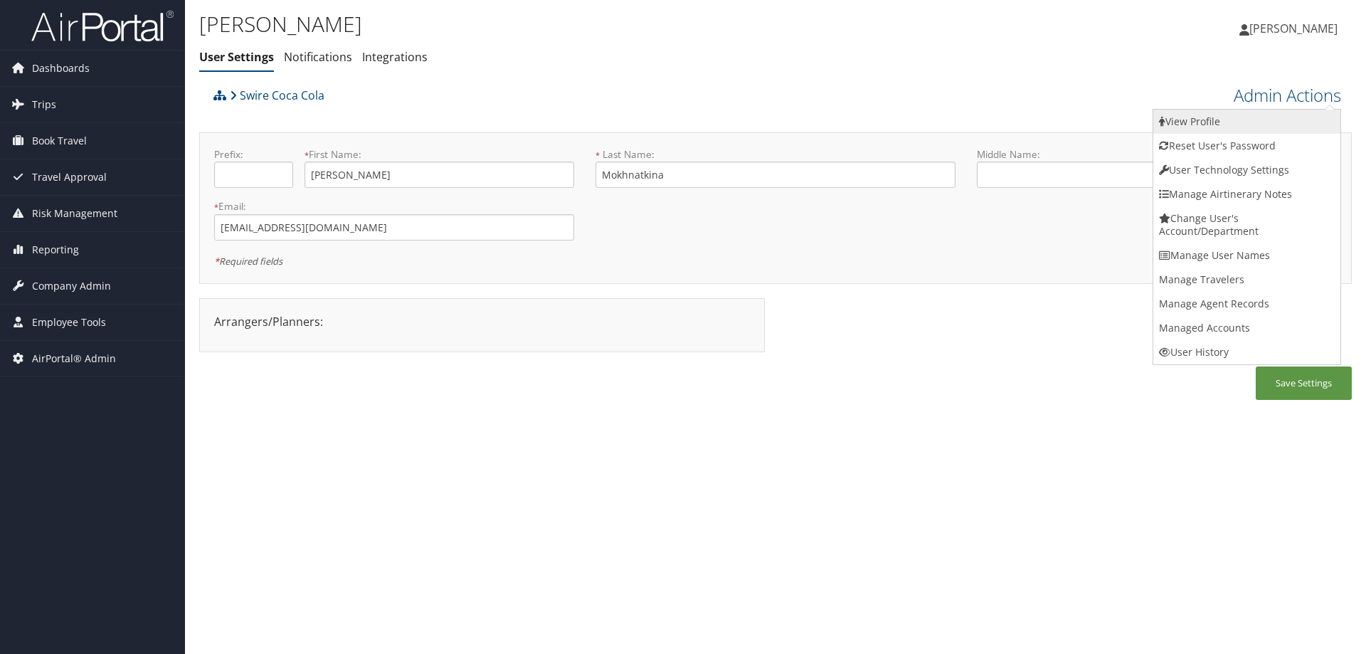
click at [1239, 130] on link "View Profile" at bounding box center [1247, 122] width 187 height 24
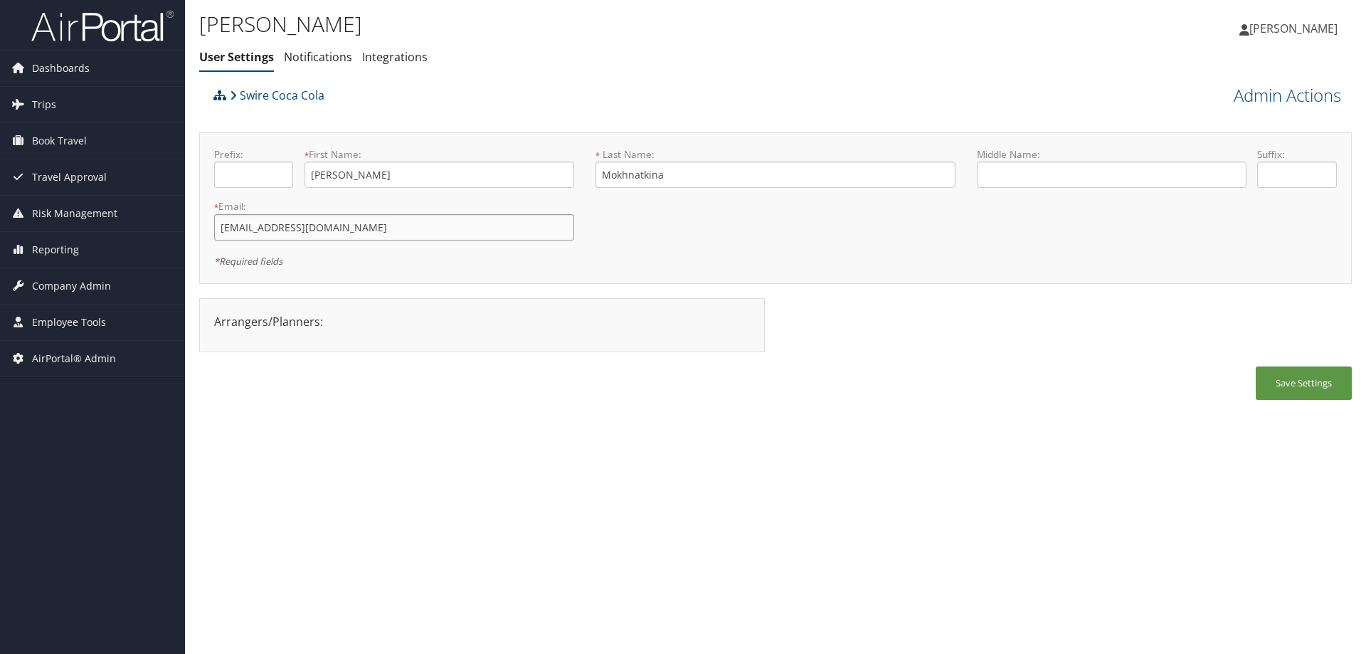
drag, startPoint x: 413, startPoint y: 231, endPoint x: 199, endPoint y: 219, distance: 214.5
click at [199, 219] on div "Ekaterina Mokhnatkina User Settings Notifications Integrations User Settings No…" at bounding box center [775, 327] width 1181 height 654
click at [405, 225] on input "katya.mokhnatkina@swirecc.com" at bounding box center [394, 227] width 360 height 26
drag, startPoint x: 690, startPoint y: 176, endPoint x: 566, endPoint y: 154, distance: 125.7
click at [566, 147] on form "Prefix: * First Name: Ekaterina This field is required * Last Name: Mokhnatkina…" at bounding box center [776, 147] width 1144 height 0
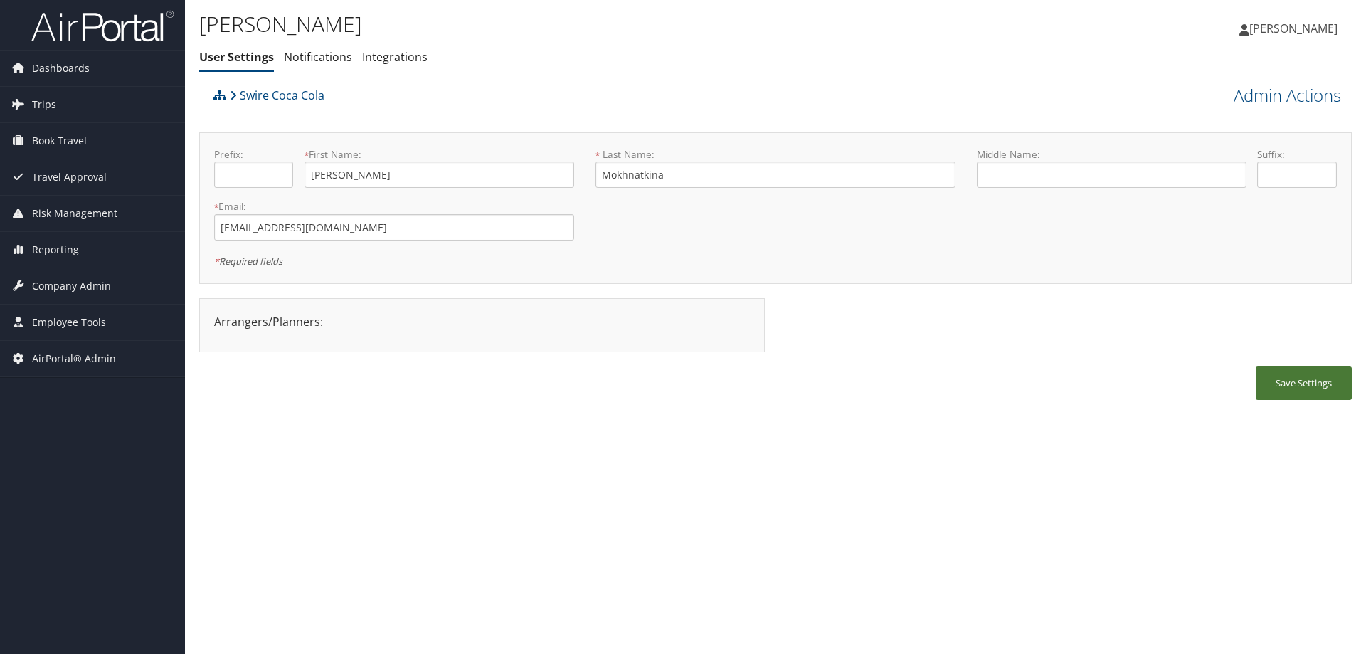
click at [1304, 396] on button "Save Settings" at bounding box center [1304, 382] width 96 height 33
click at [519, 449] on div "Ekaterina Mokhnatkina User Settings Notifications Integrations User Settings No…" at bounding box center [775, 327] width 1181 height 654
click at [297, 98] on link "Swire Coca Cola" at bounding box center [277, 95] width 95 height 28
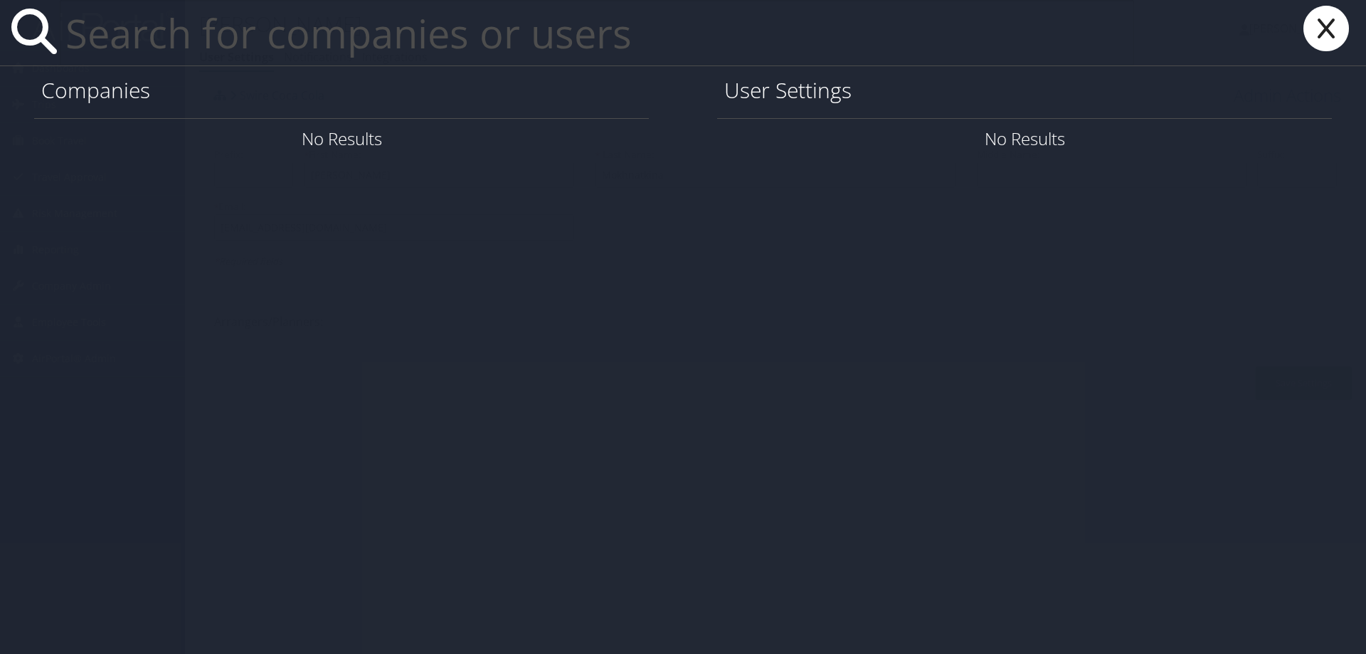
paste input "nsilke@utah.gov"
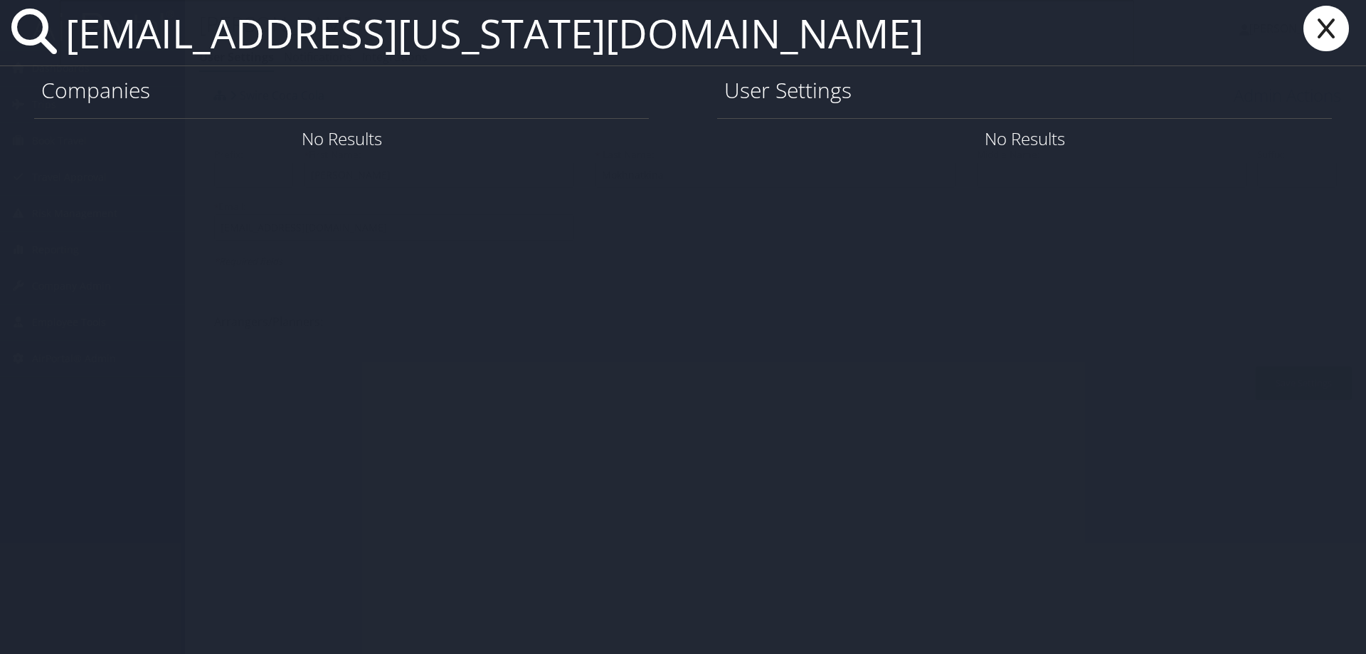
type input "[EMAIL_ADDRESS][US_STATE][DOMAIN_NAME]"
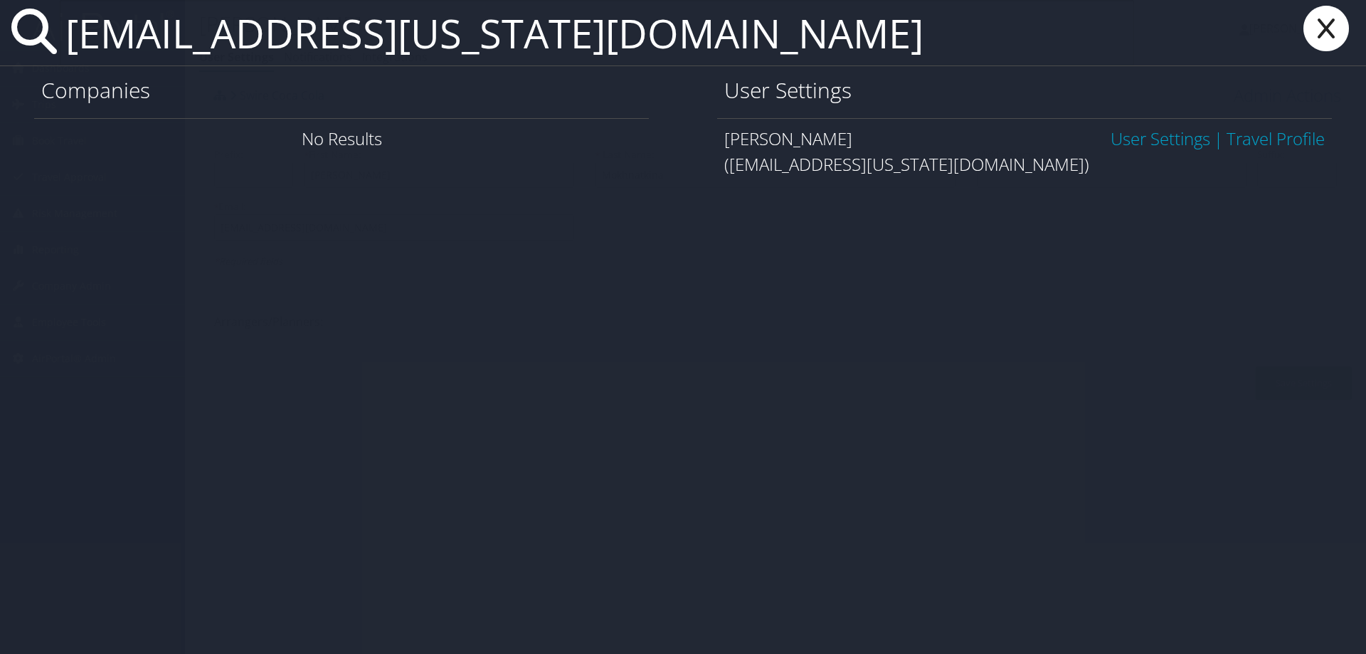
click at [1161, 144] on link "User Settings" at bounding box center [1161, 138] width 100 height 23
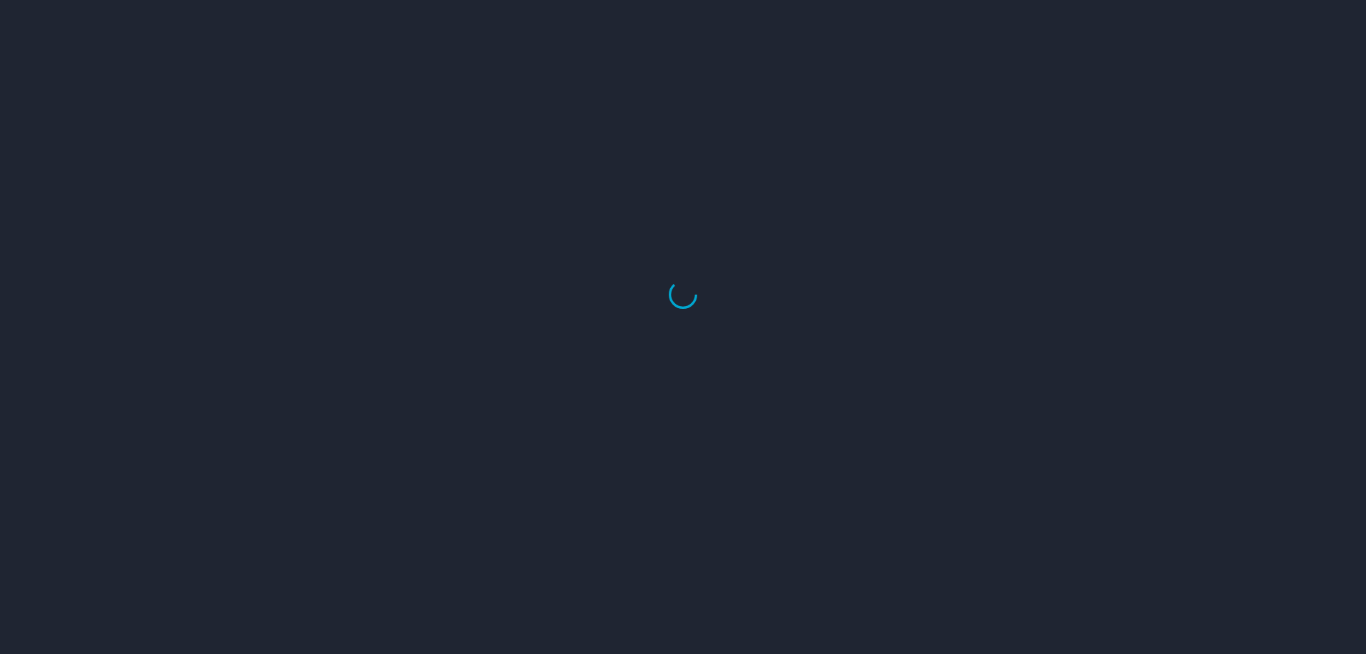
select select "US"
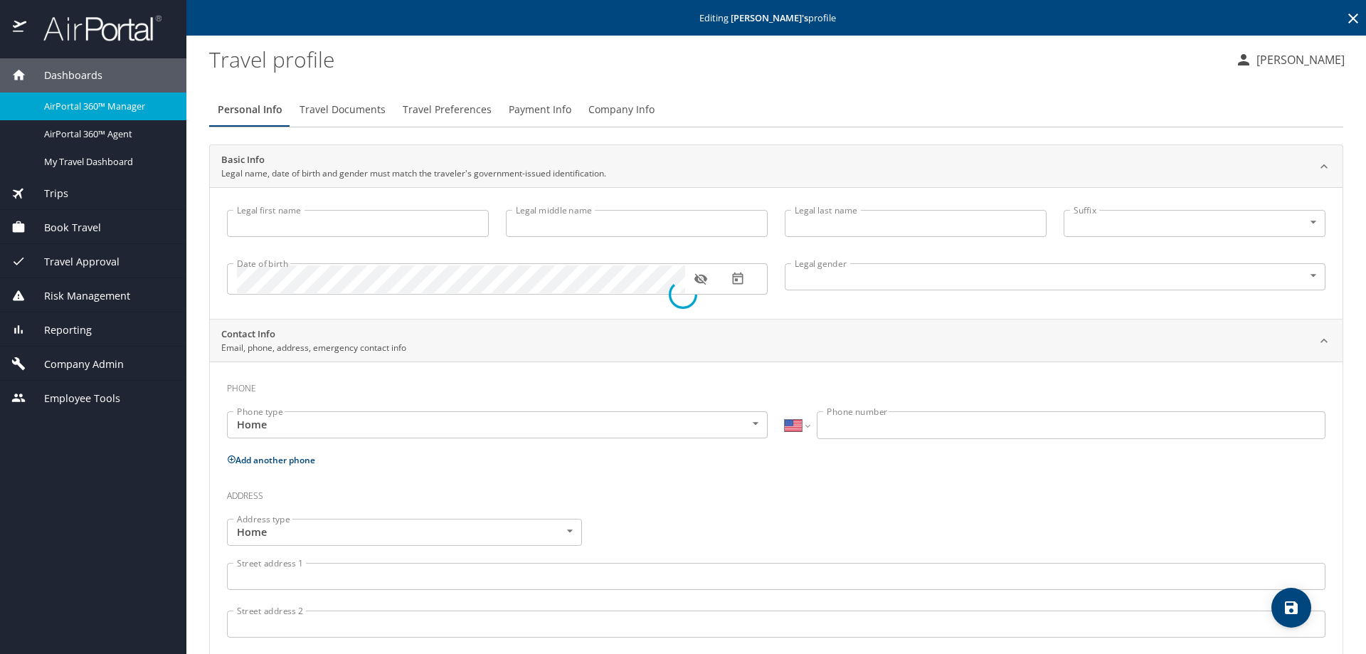
type input "[PERSON_NAME]"
type input "Mokhnatkina"
type input "[DEMOGRAPHIC_DATA]"
select select "US"
select select "HR"
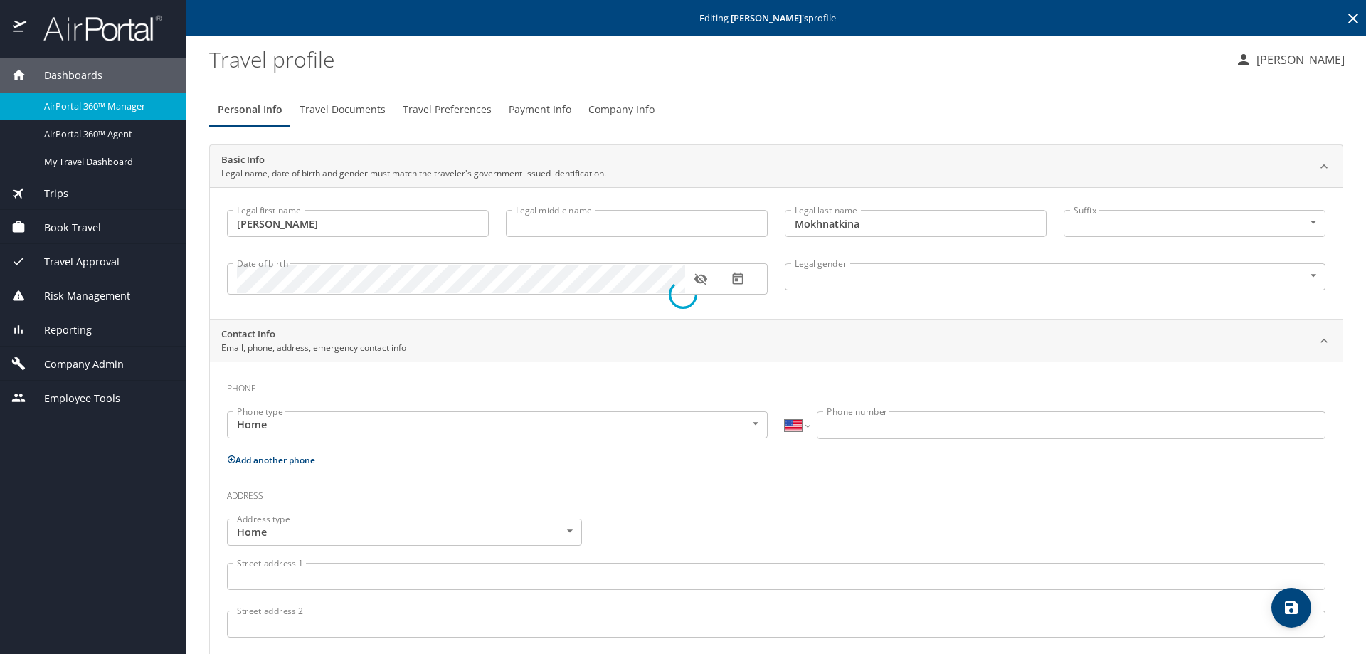
select select "HR"
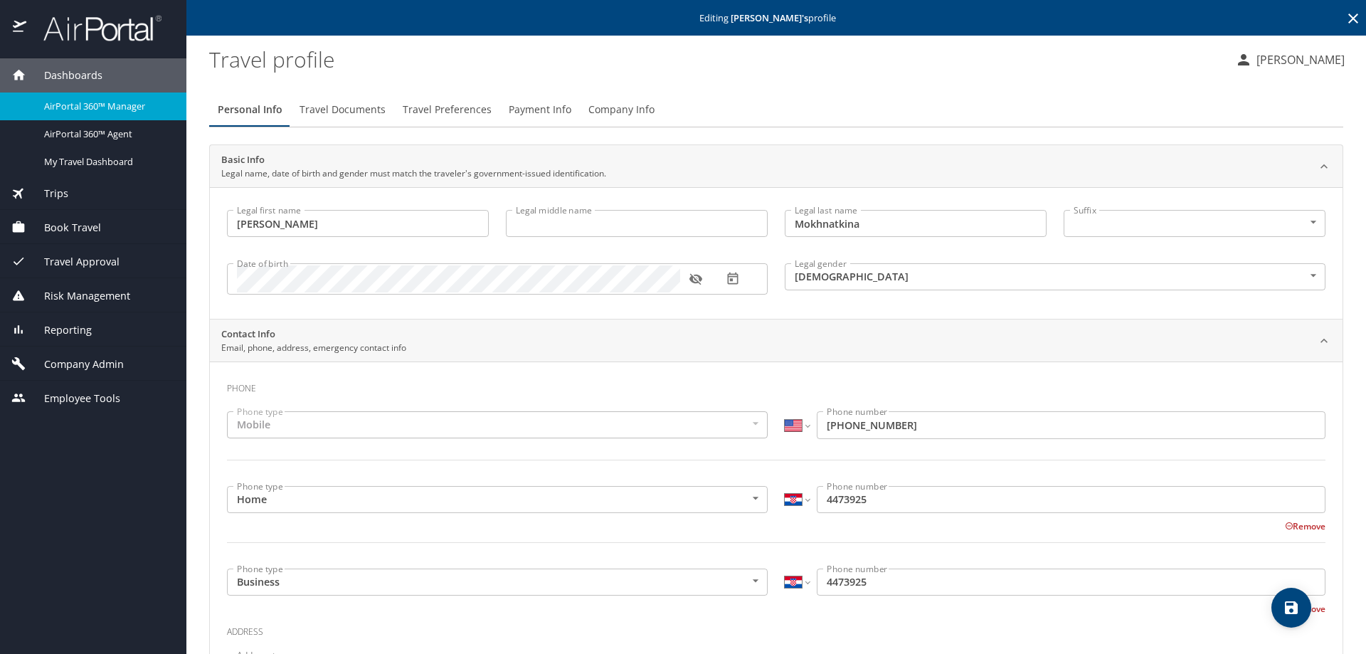
click at [837, 502] on input "4473925" at bounding box center [1071, 499] width 509 height 27
click at [801, 500] on select "International [GEOGRAPHIC_DATA] [GEOGRAPHIC_DATA] [GEOGRAPHIC_DATA] [GEOGRAPHIC…" at bounding box center [797, 499] width 24 height 27
select select "US"
click at [785, 486] on select "International [GEOGRAPHIC_DATA] [GEOGRAPHIC_DATA] [GEOGRAPHIC_DATA] [GEOGRAPHIC…" at bounding box center [797, 499] width 24 height 27
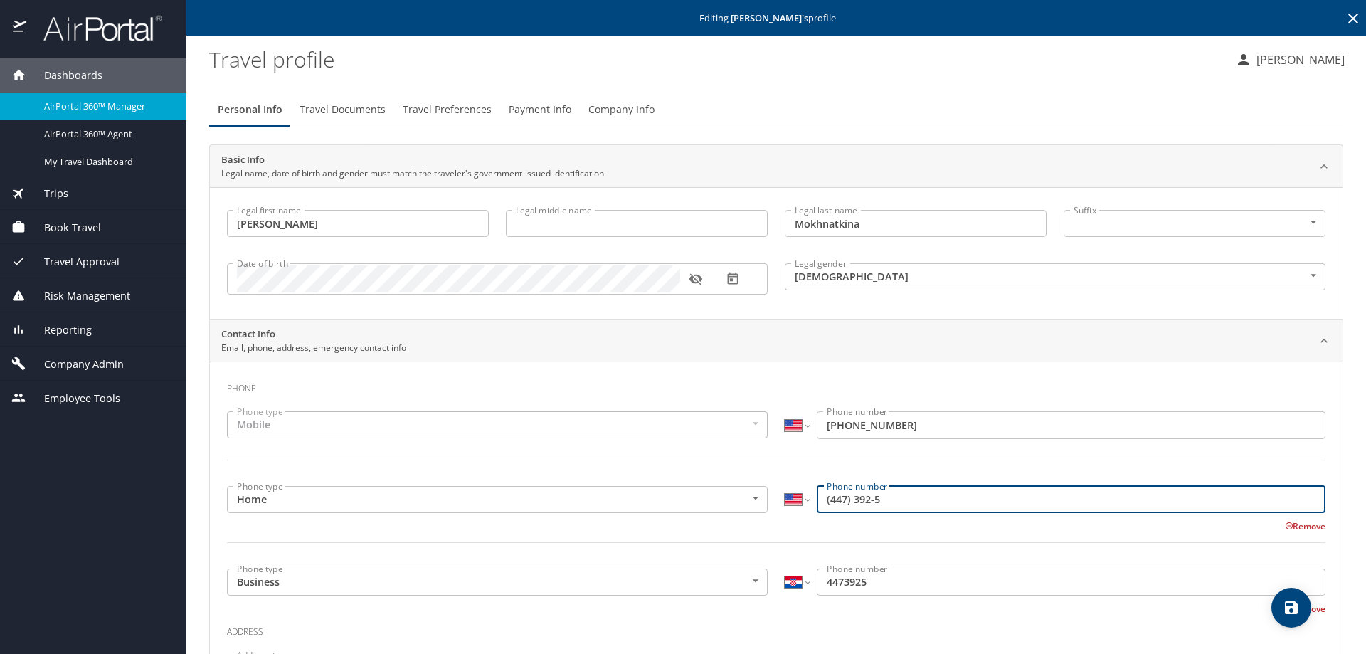
click at [824, 497] on input "(447) 392-5" at bounding box center [1071, 499] width 509 height 27
type input "[PHONE_NUMBER]"
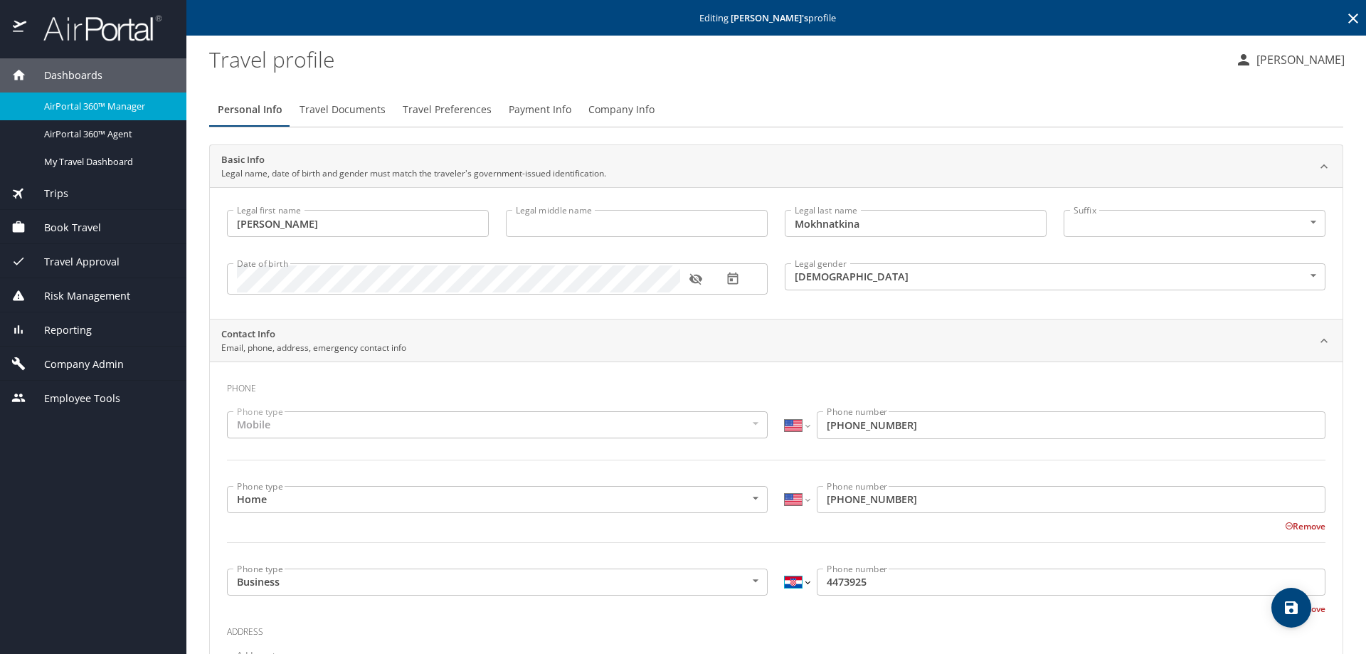
click at [802, 580] on select "International [GEOGRAPHIC_DATA] [GEOGRAPHIC_DATA] [GEOGRAPHIC_DATA] [GEOGRAPHIC…" at bounding box center [797, 582] width 24 height 27
select select "US"
click at [785, 569] on select "International [GEOGRAPHIC_DATA] [GEOGRAPHIC_DATA] [GEOGRAPHIC_DATA] [GEOGRAPHIC…" at bounding box center [797, 582] width 24 height 27
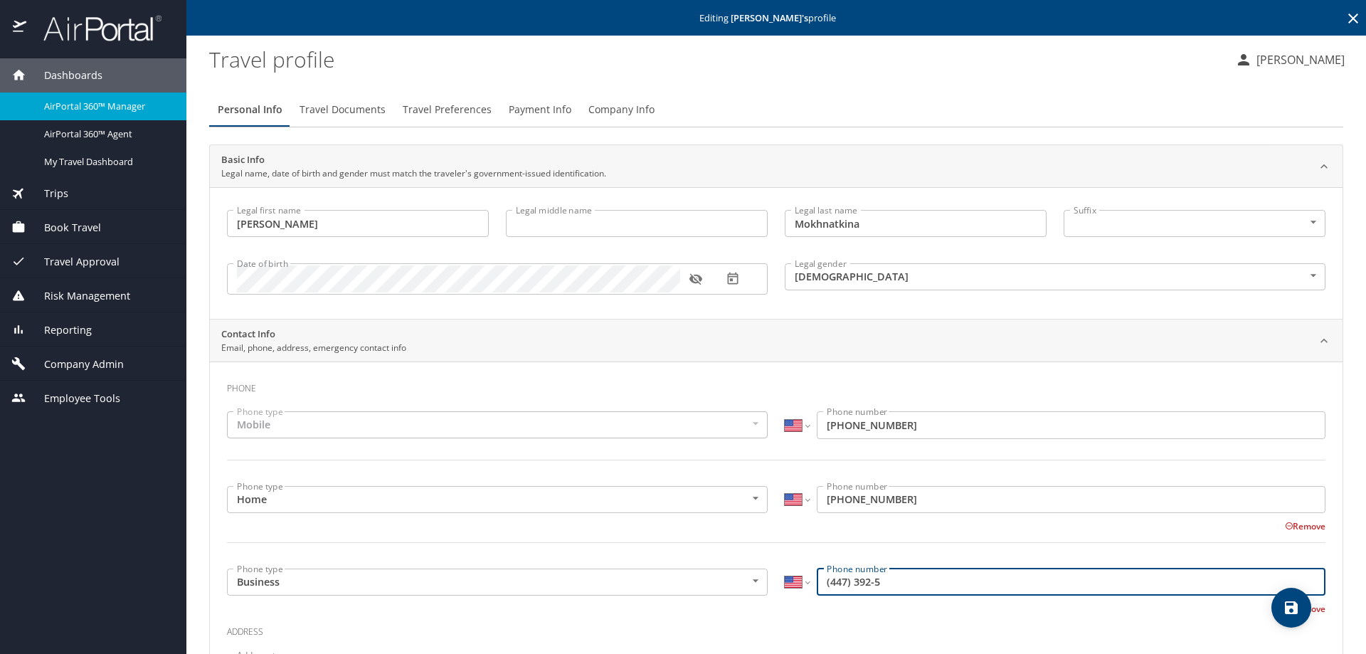
click at [823, 583] on input "(447) 392-5" at bounding box center [1071, 582] width 509 height 27
type input "[PHONE_NUMBER]"
click at [1296, 610] on icon "save" at bounding box center [1291, 607] width 13 height 13
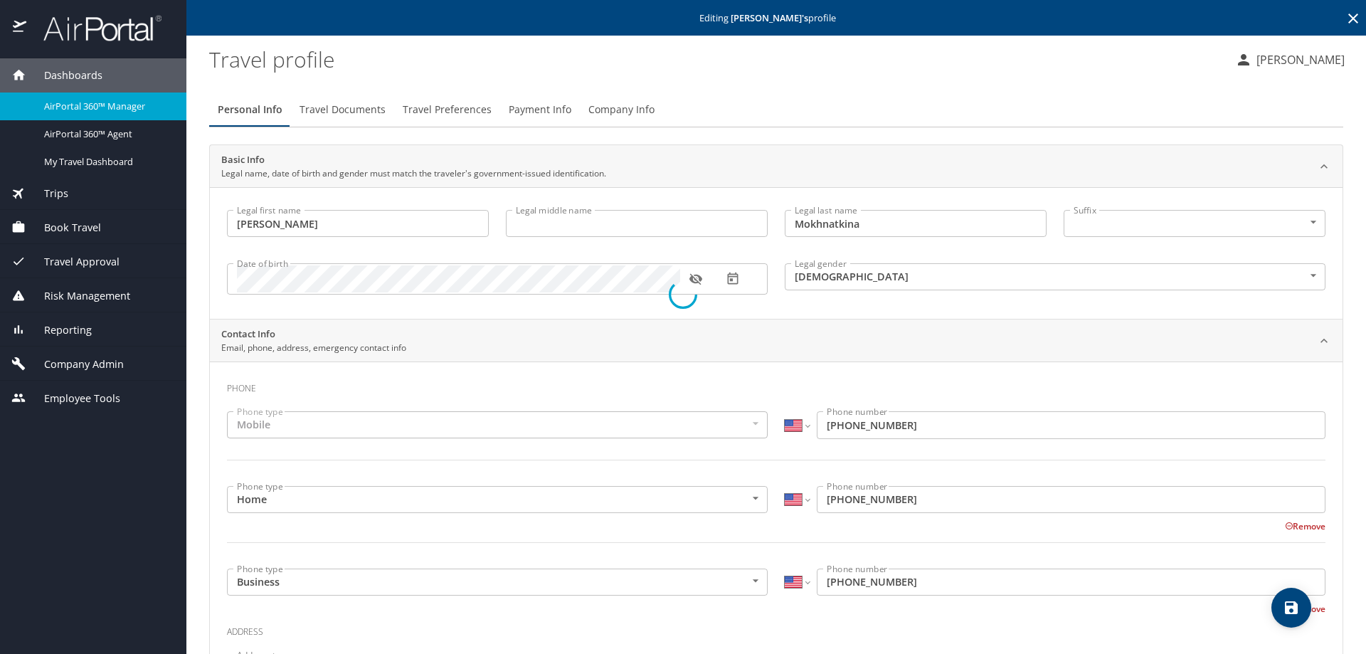
select select "US"
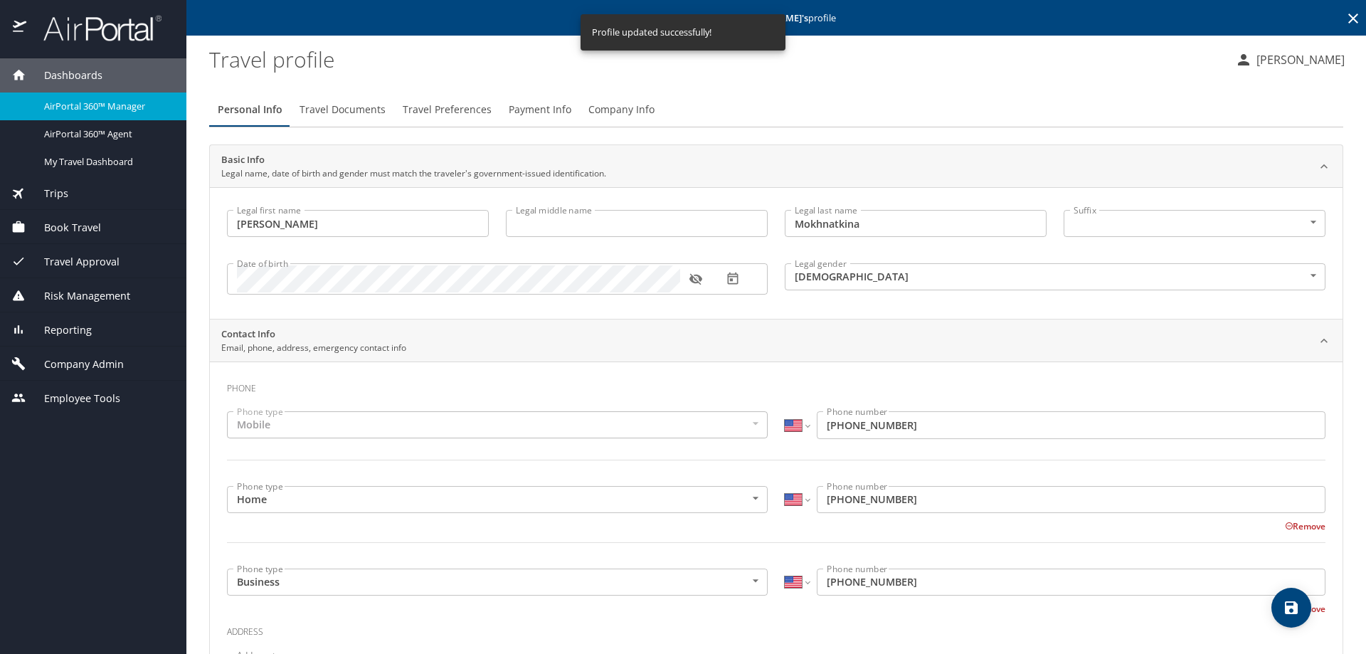
select select "US"
click at [732, 284] on icon "button" at bounding box center [732, 279] width 11 height 12
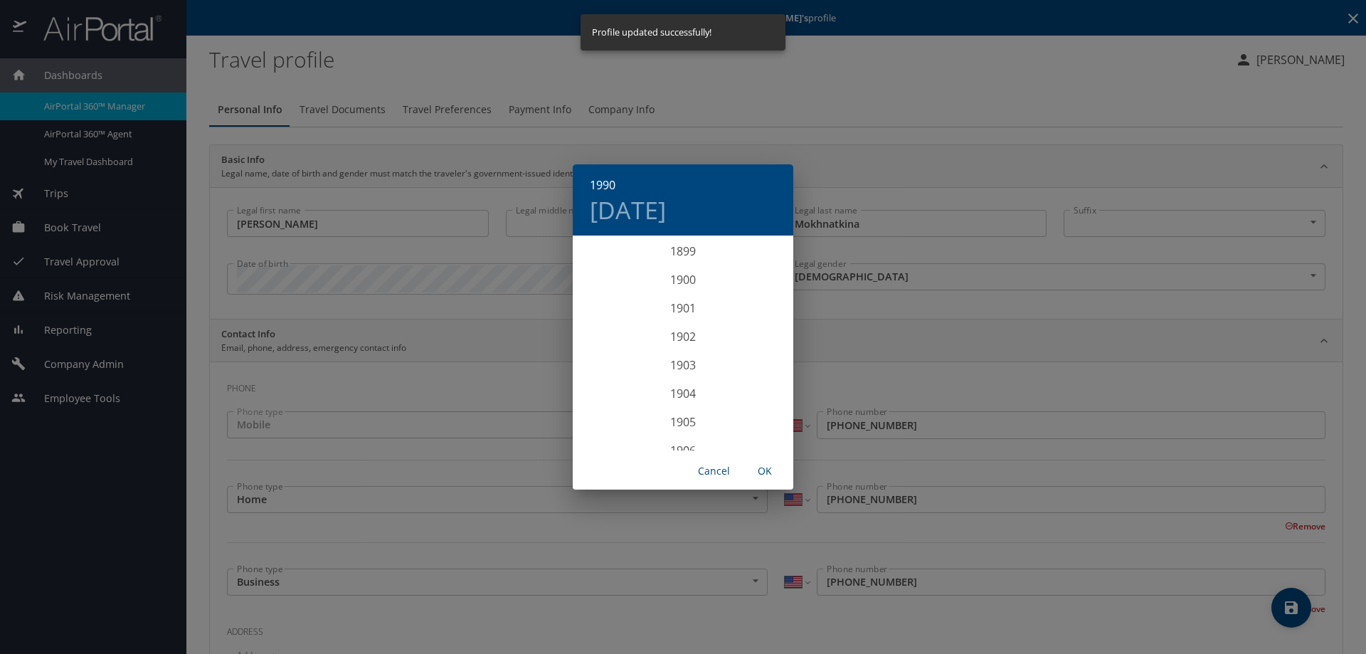
scroll to position [2505, 0]
click at [947, 364] on div "1990 [DATE] 1900 1901 1902 1903 1904 1905 1906 1907 1908 1909 1910 1911 1912 19…" at bounding box center [683, 327] width 1366 height 654
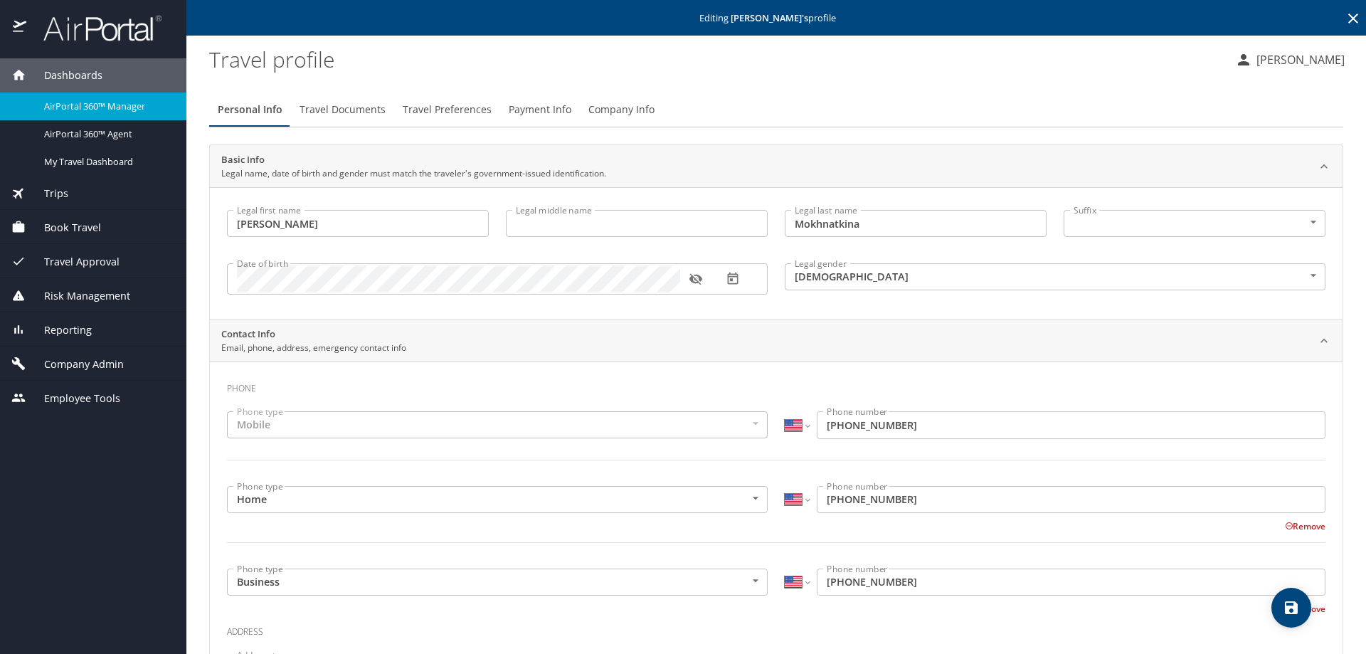
click at [72, 193] on div "Trips" at bounding box center [93, 194] width 164 height 16
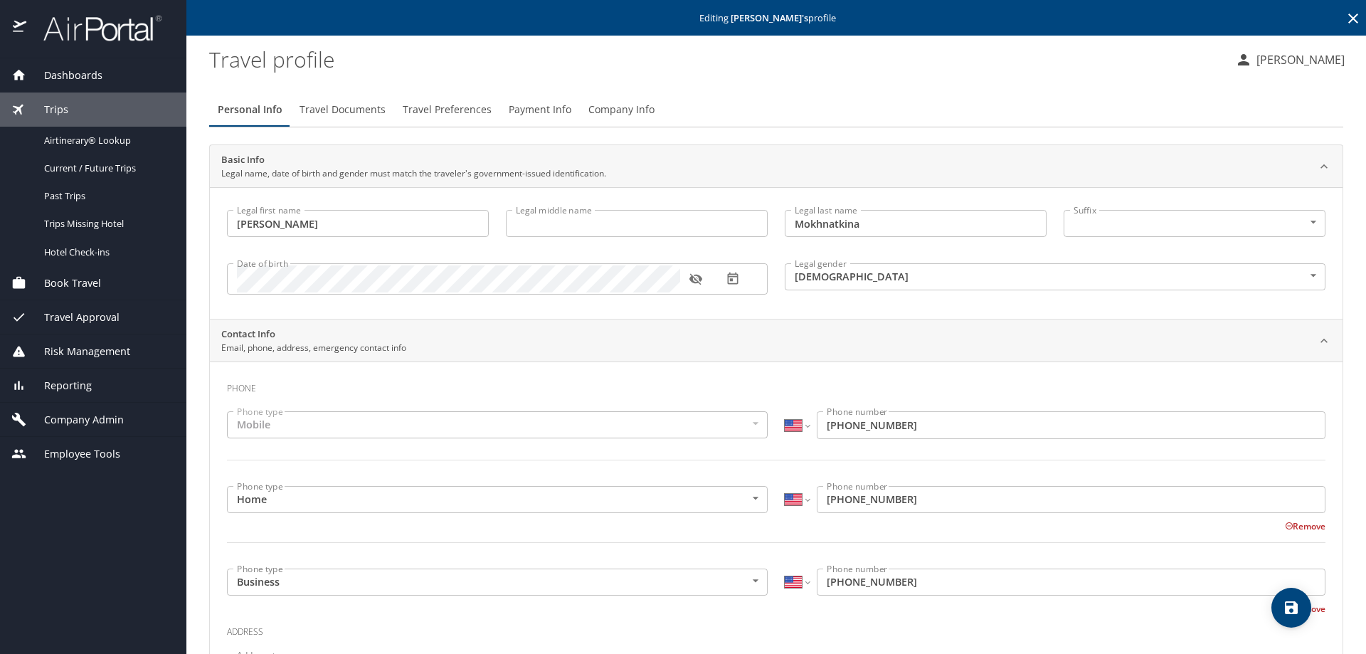
click at [1299, 607] on icon "save" at bounding box center [1291, 607] width 17 height 17
select select "US"
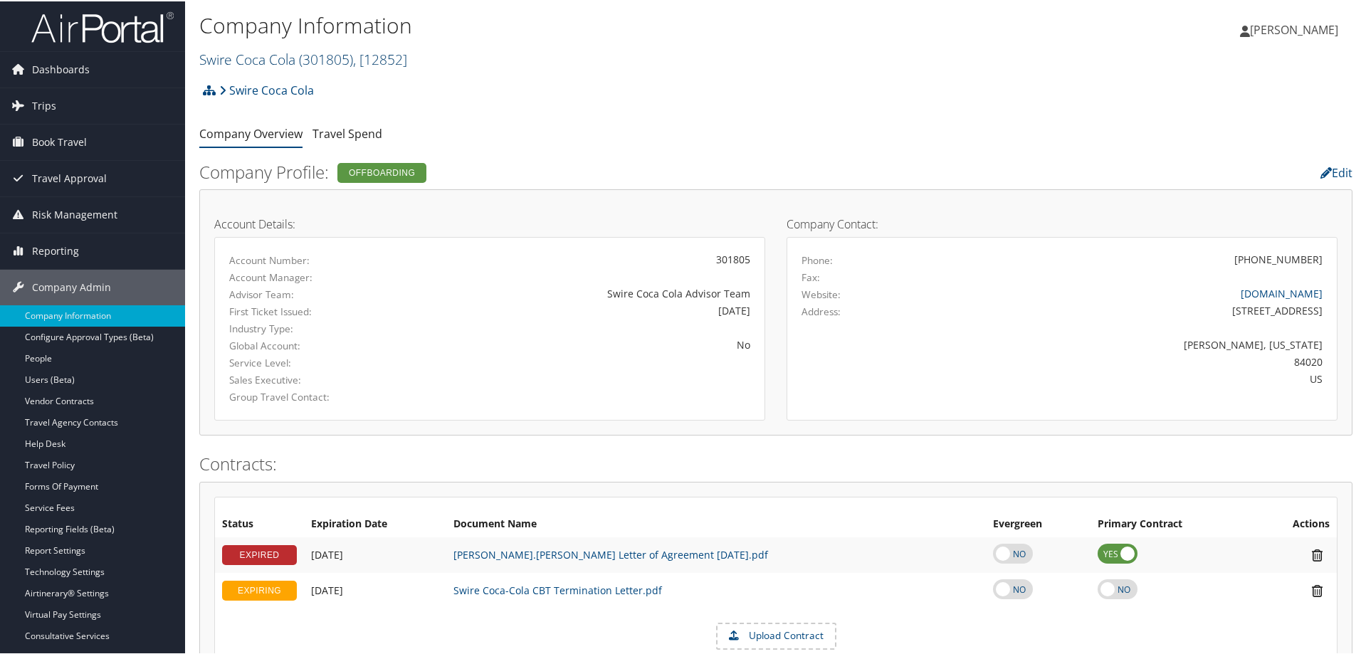
click at [297, 60] on link "Swire Coca Cola ( 301805 ) , [ 12852 ]" at bounding box center [303, 57] width 208 height 19
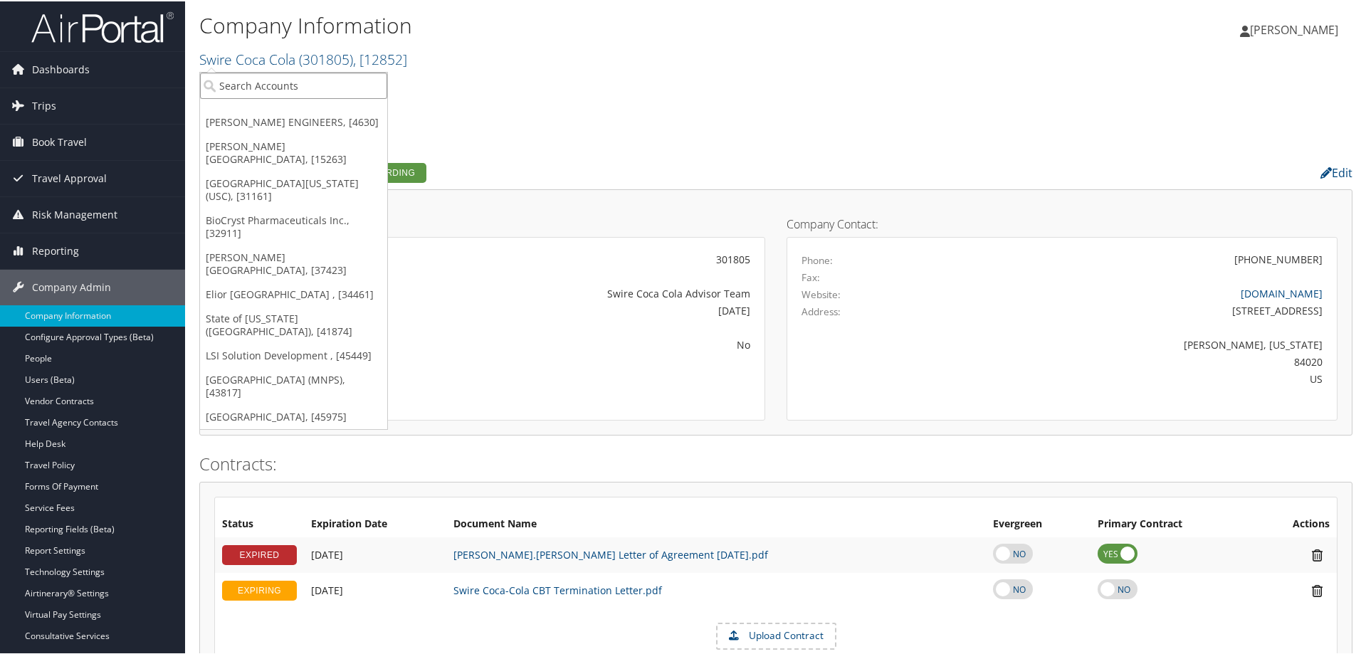
click at [288, 93] on input "search" at bounding box center [293, 84] width 187 height 26
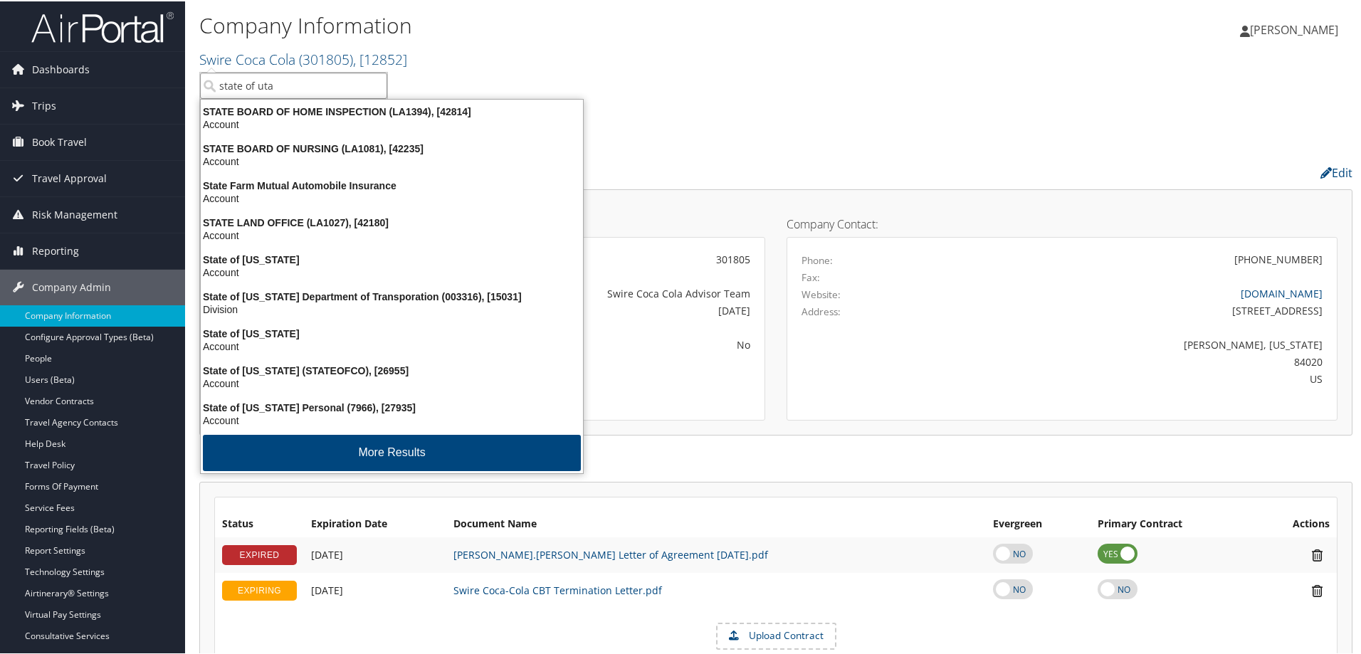
type input "state of utah"
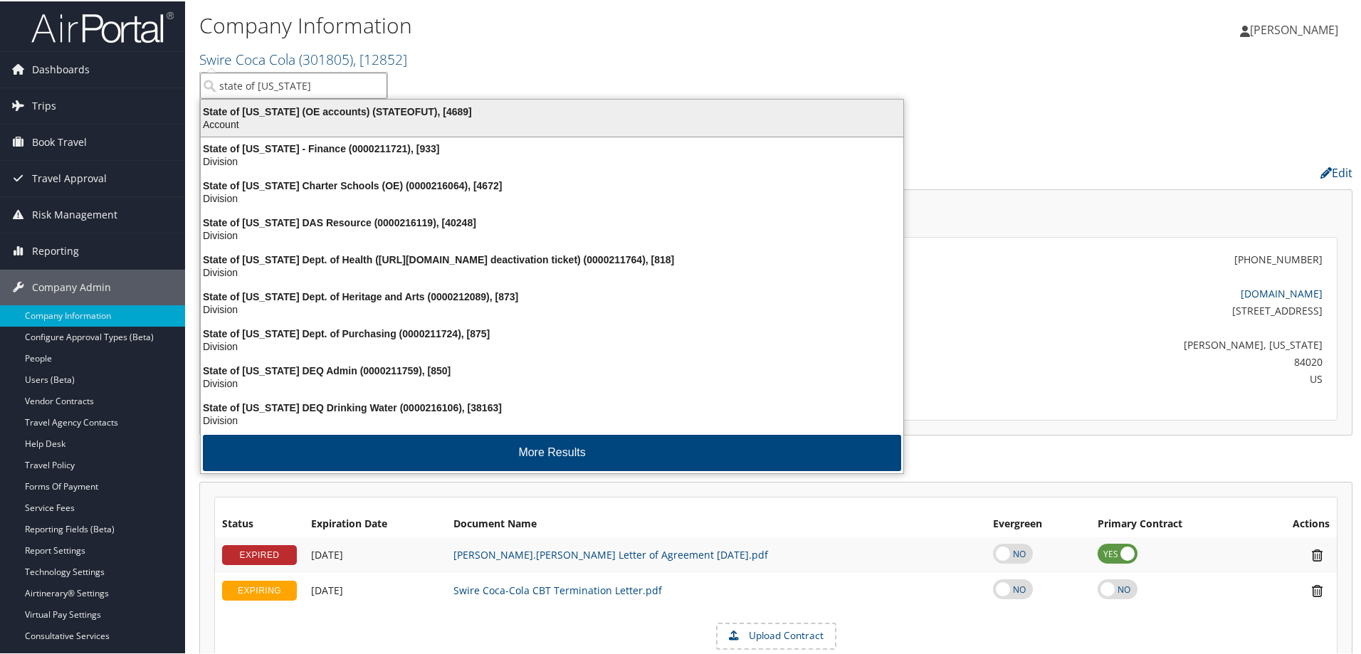
click at [348, 111] on div "State of Utah (OE accounts) (STATEOFUT), [4689]" at bounding box center [551, 110] width 719 height 13
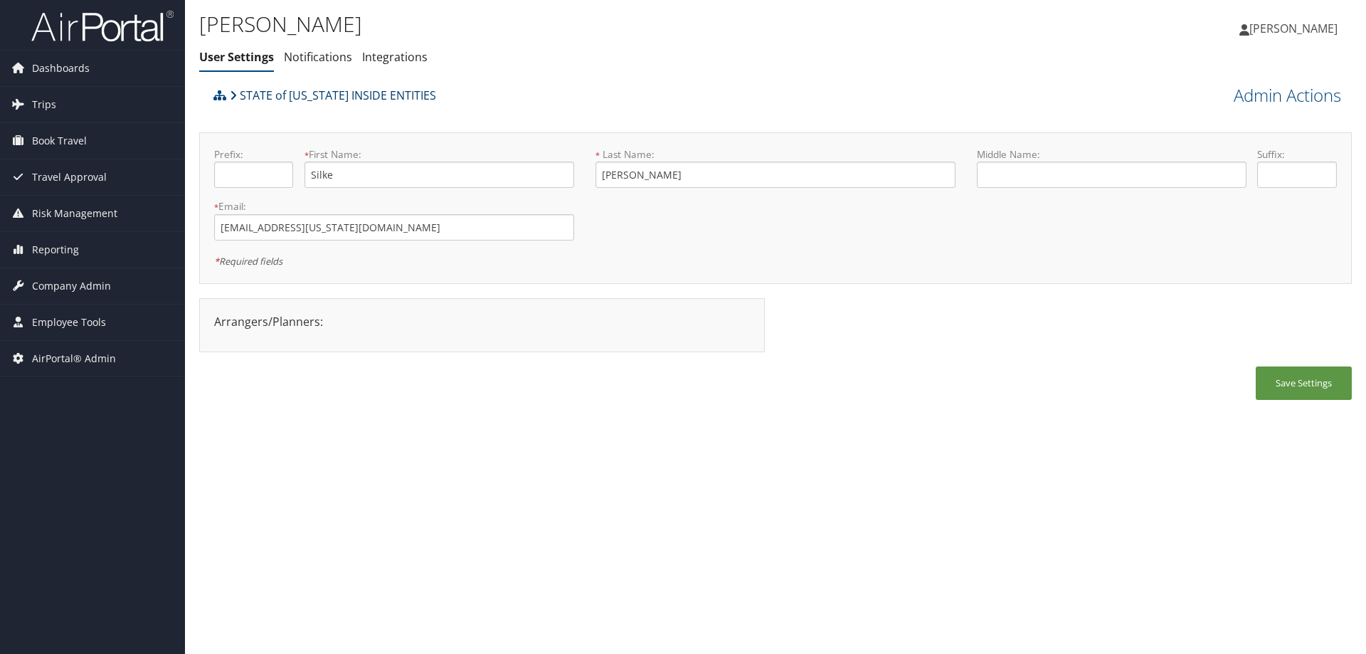
click at [280, 96] on link "STATE of [US_STATE] INSIDE ENTITIES" at bounding box center [333, 95] width 206 height 28
click at [575, 86] on div "STATE of [US_STATE] INSIDE ENTITIES" at bounding box center [631, 100] width 843 height 38
click at [591, 467] on div "Silke Harper User Settings Notifications Integrations User Settings Notificatio…" at bounding box center [775, 327] width 1181 height 654
click at [459, 141] on div "Prefix: * First Name: Silke This field is required * Last Name: Harper This fie…" at bounding box center [775, 208] width 1153 height 152
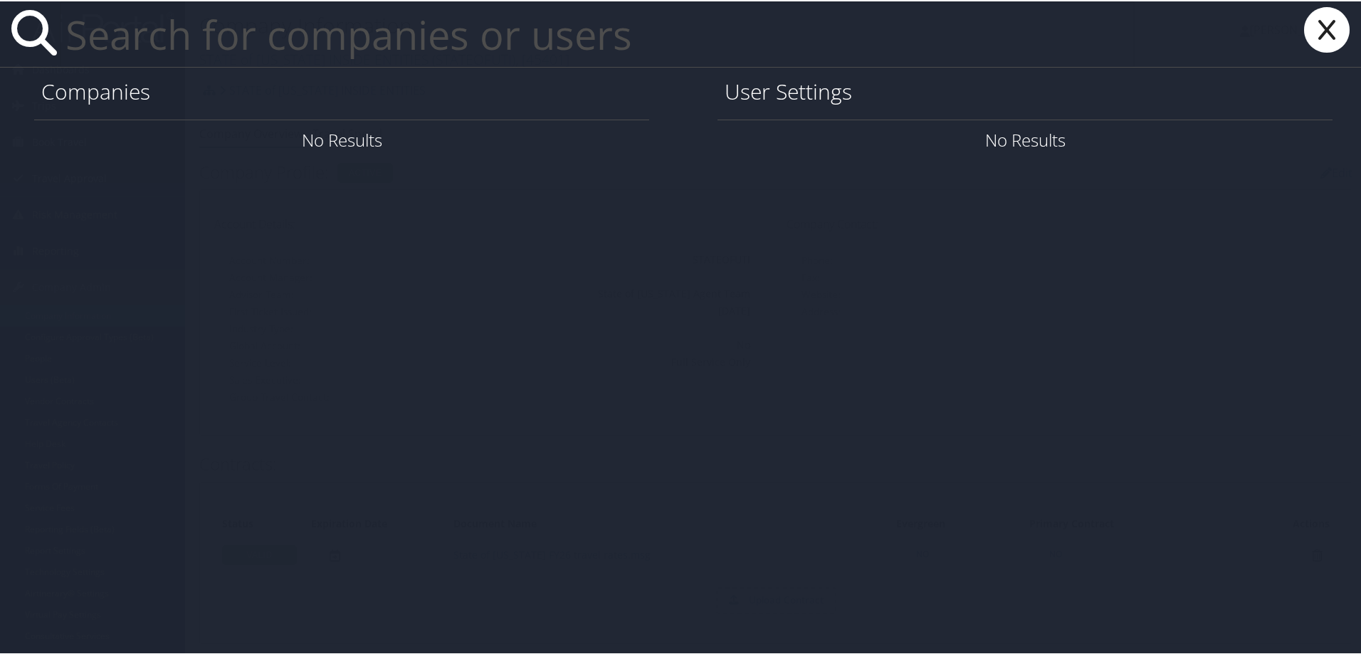
paste input "[EMAIL_ADDRESS][US_STATE][DOMAIN_NAME]"
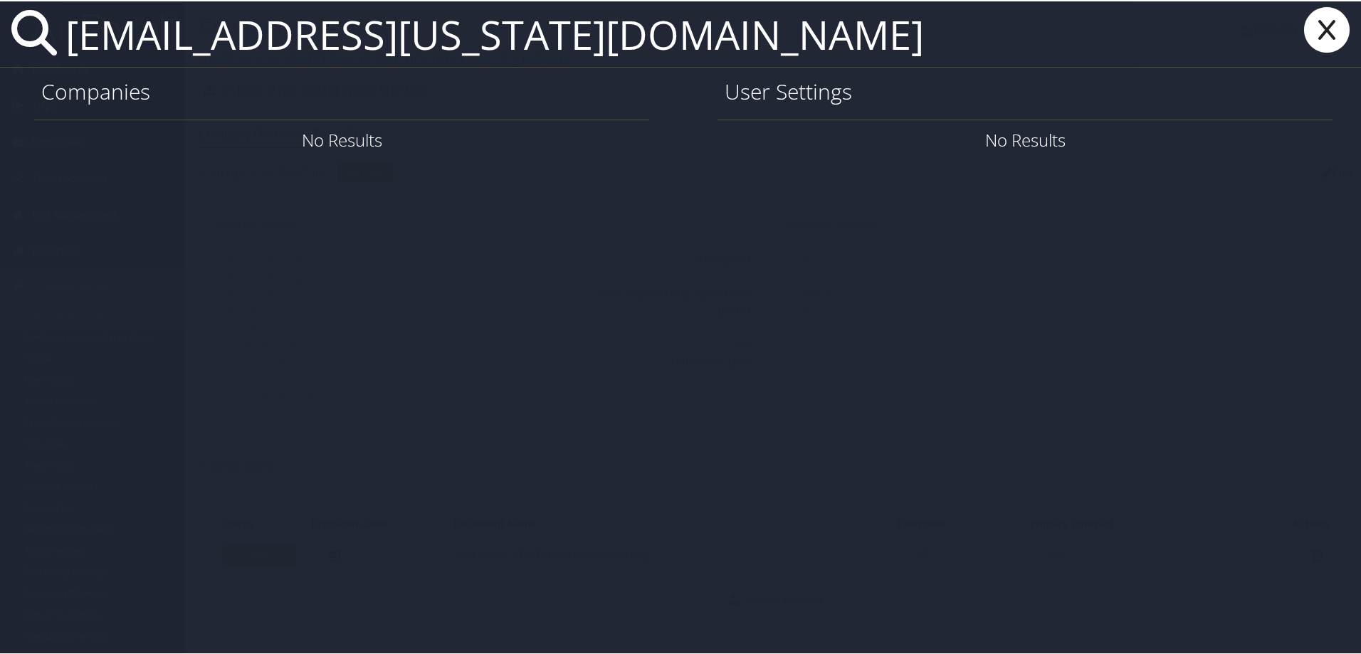
type input "[EMAIL_ADDRESS][US_STATE][DOMAIN_NAME]"
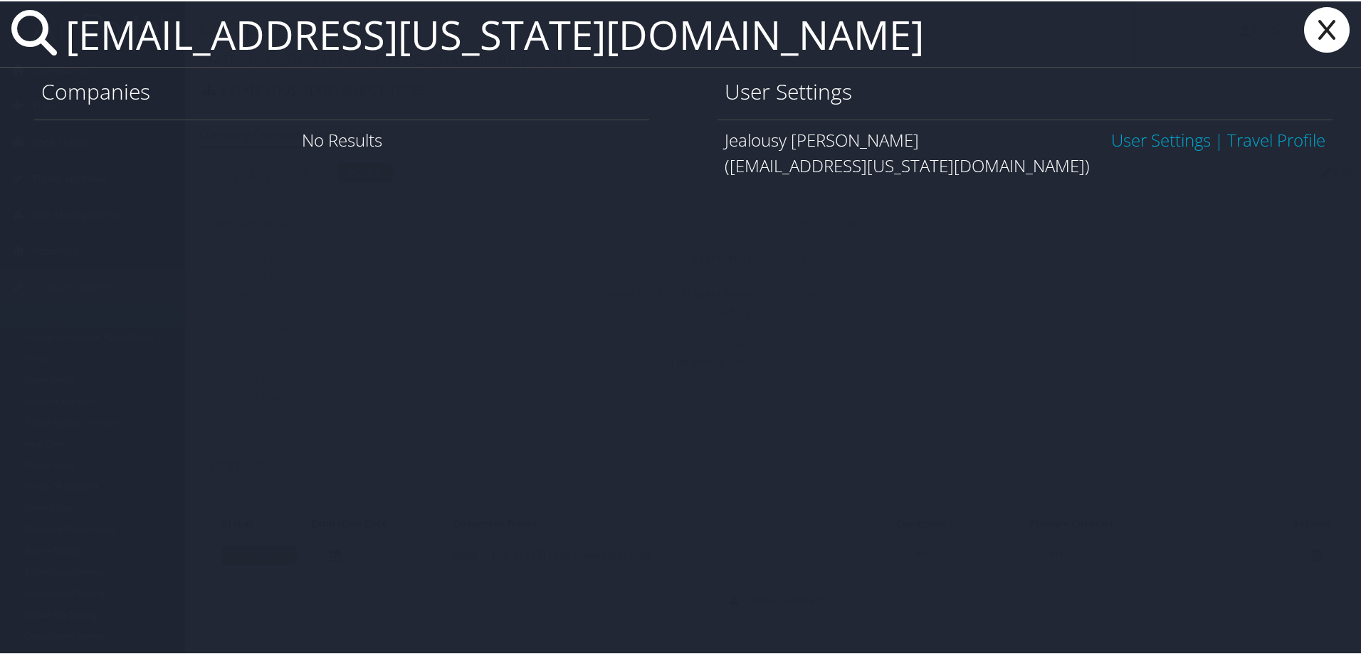
click at [1141, 141] on link "User Settings" at bounding box center [1161, 138] width 100 height 23
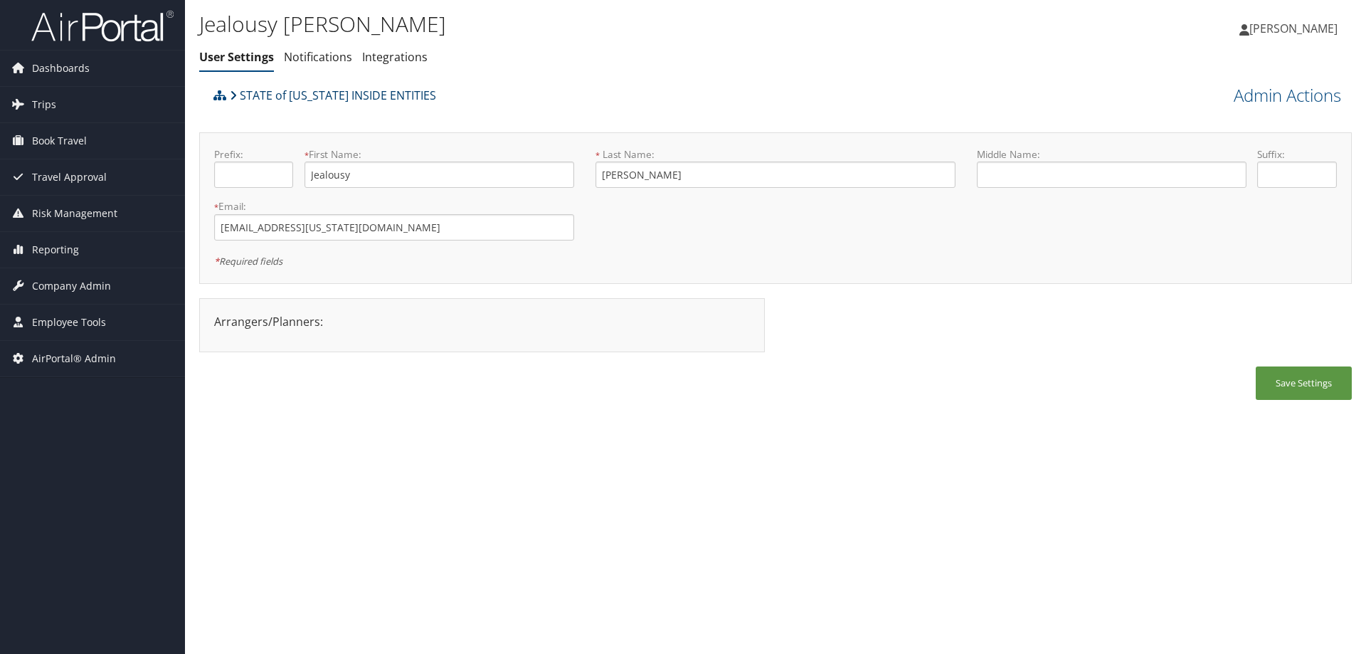
click at [283, 93] on link "STATE of [US_STATE] INSIDE ENTITIES" at bounding box center [333, 95] width 206 height 28
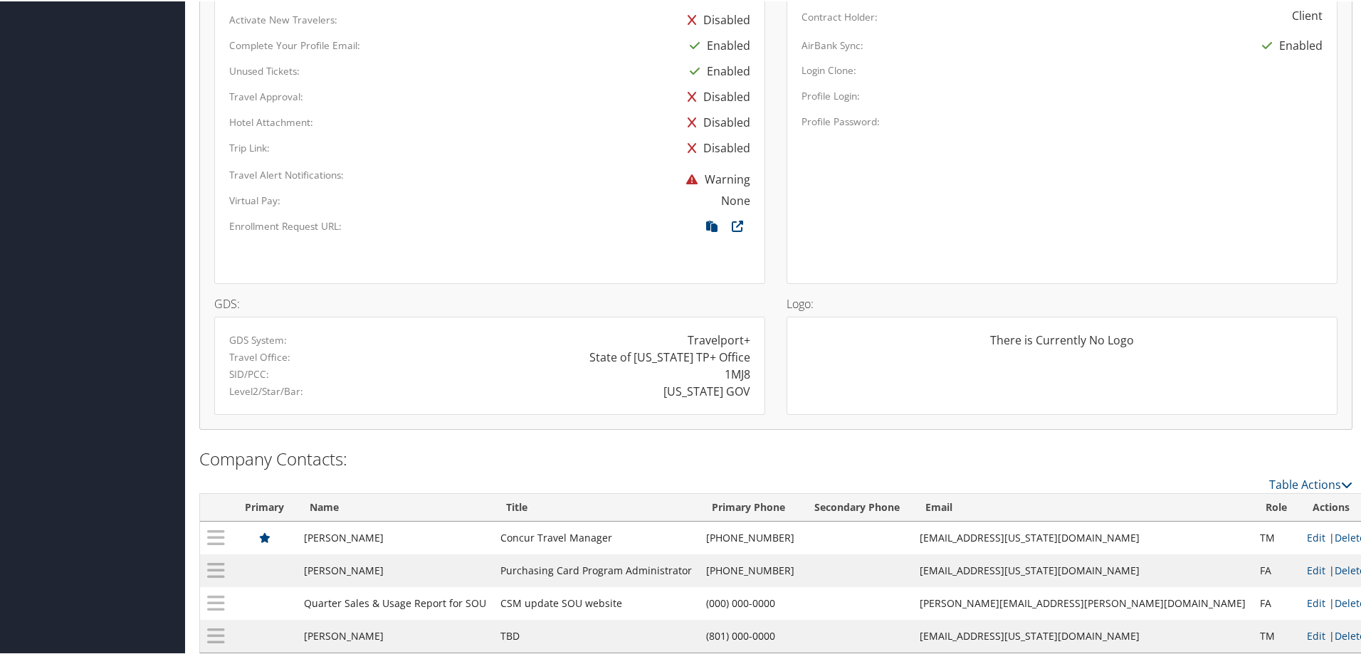
scroll to position [844, 0]
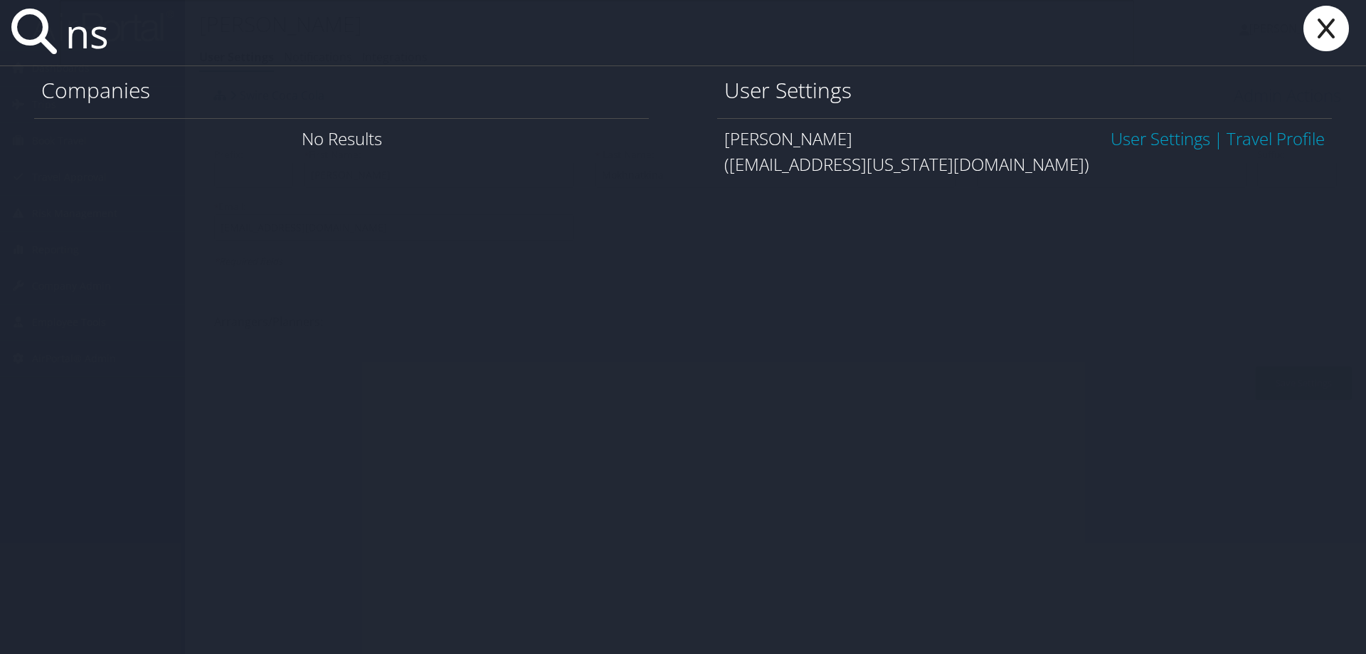
type input "n"
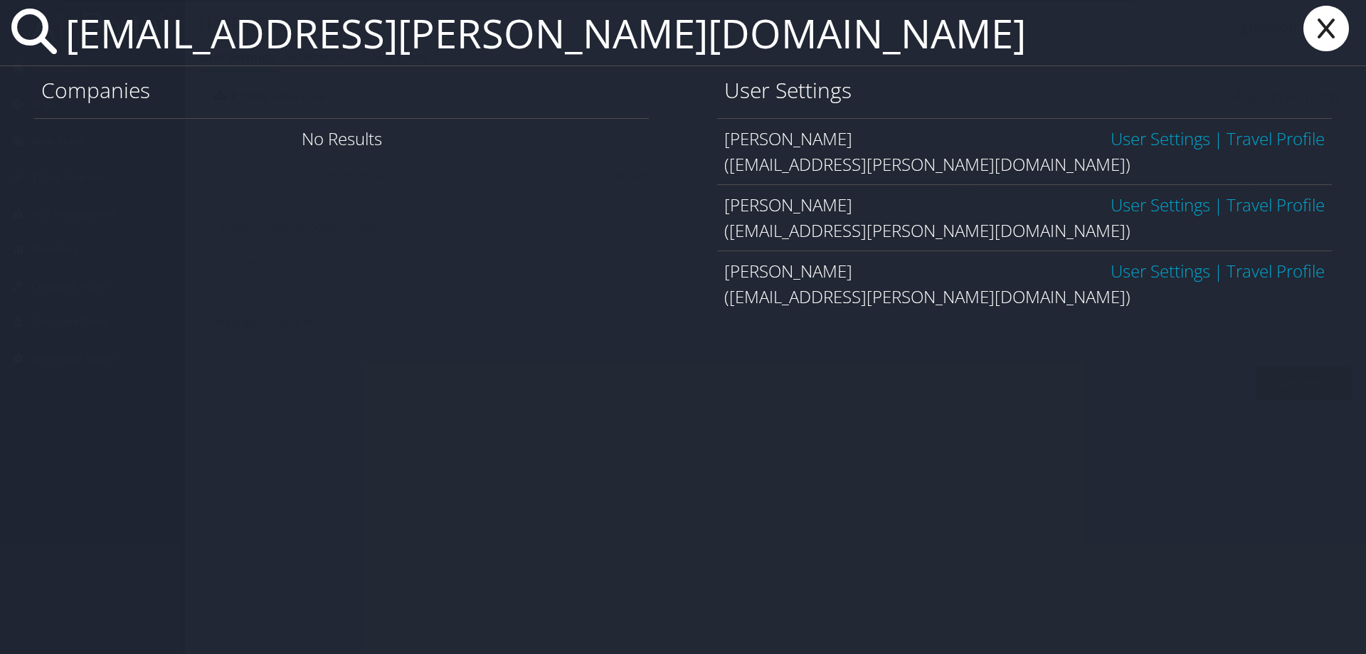
type input "d_williams@howard.edu"
click at [1115, 134] on link "User Settings" at bounding box center [1161, 138] width 100 height 23
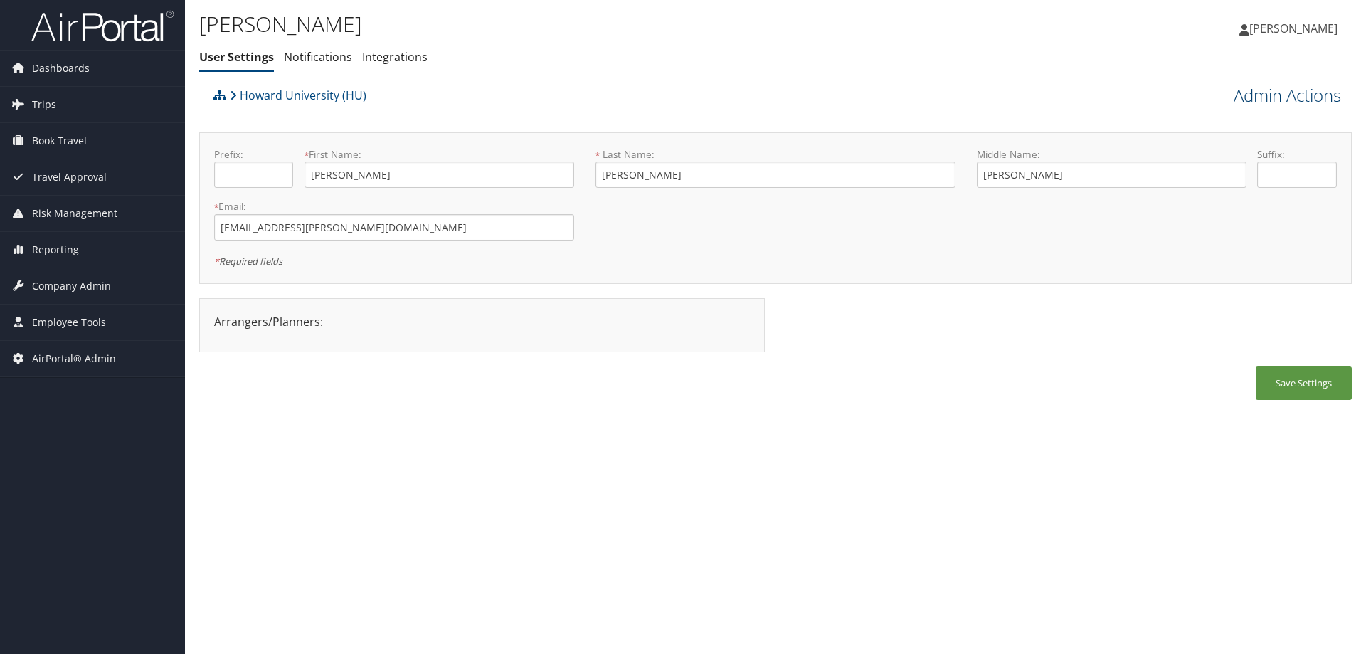
click at [1271, 88] on link "Admin Actions" at bounding box center [1287, 95] width 107 height 24
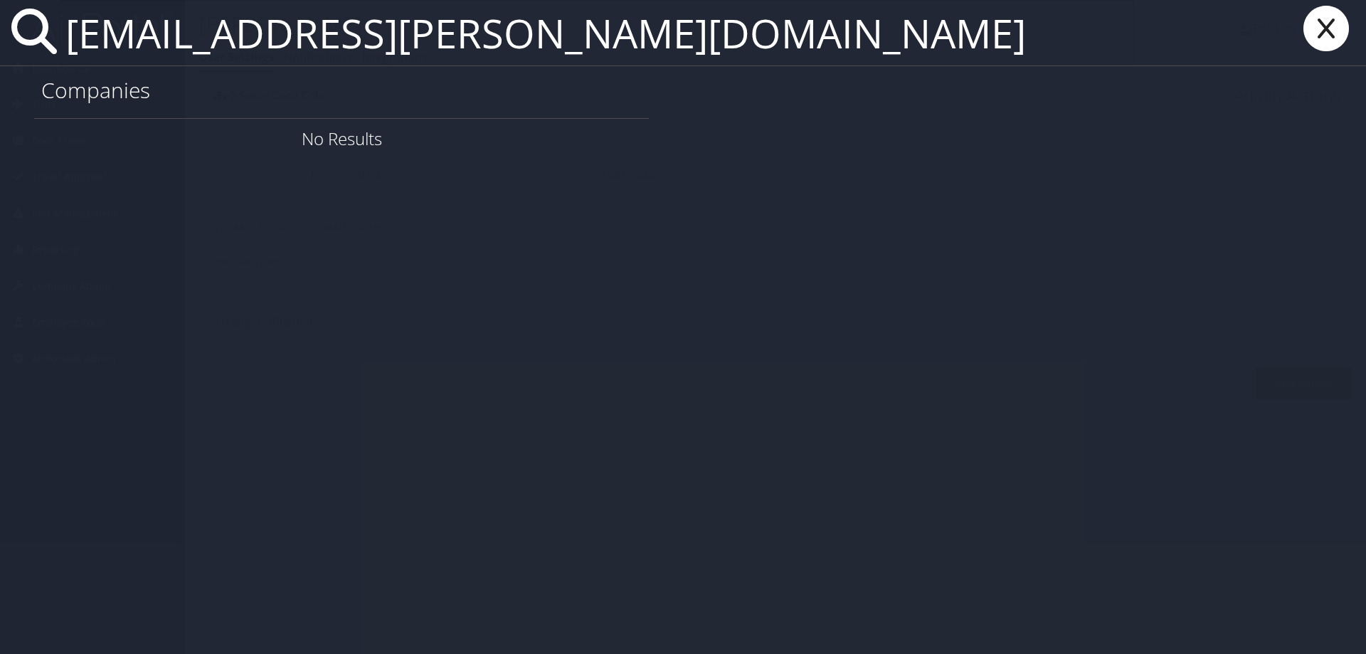
drag, startPoint x: 522, startPoint y: 45, endPoint x: 33, endPoint y: 43, distance: 488.9
click at [33, 43] on div "d_williams@howard.edu" at bounding box center [683, 33] width 1366 height 66
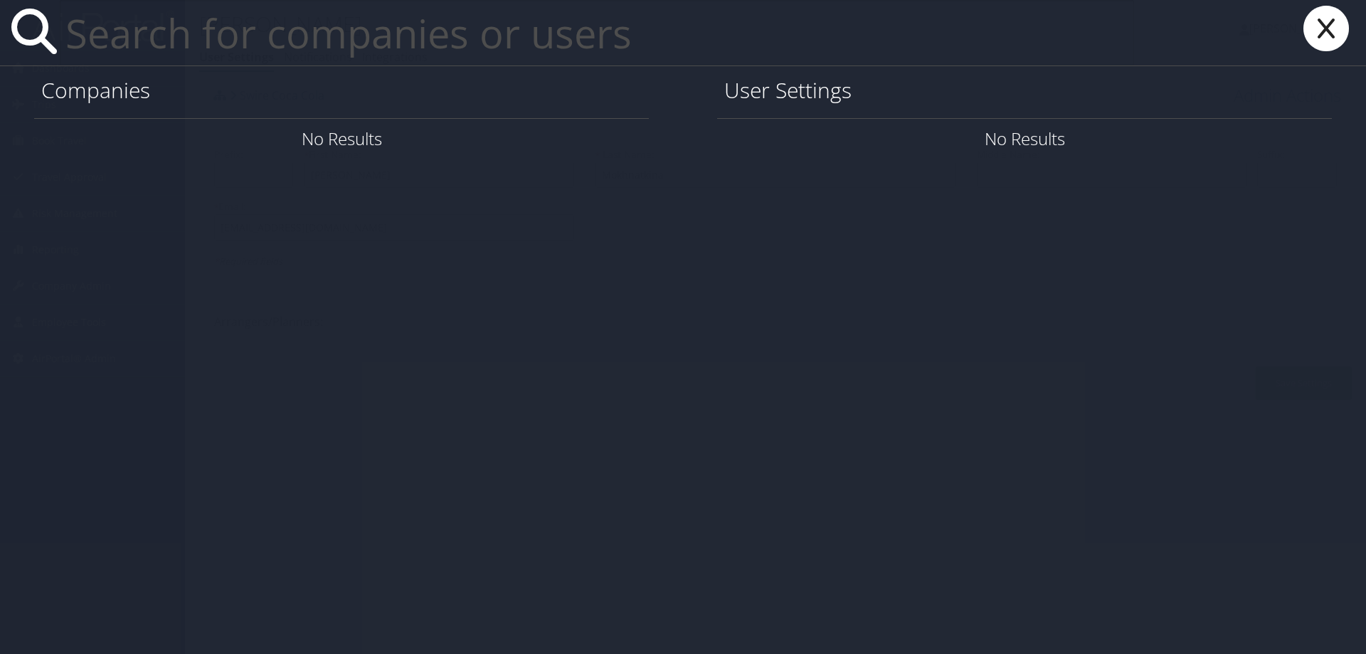
paste input "achristophe@utah.gov"
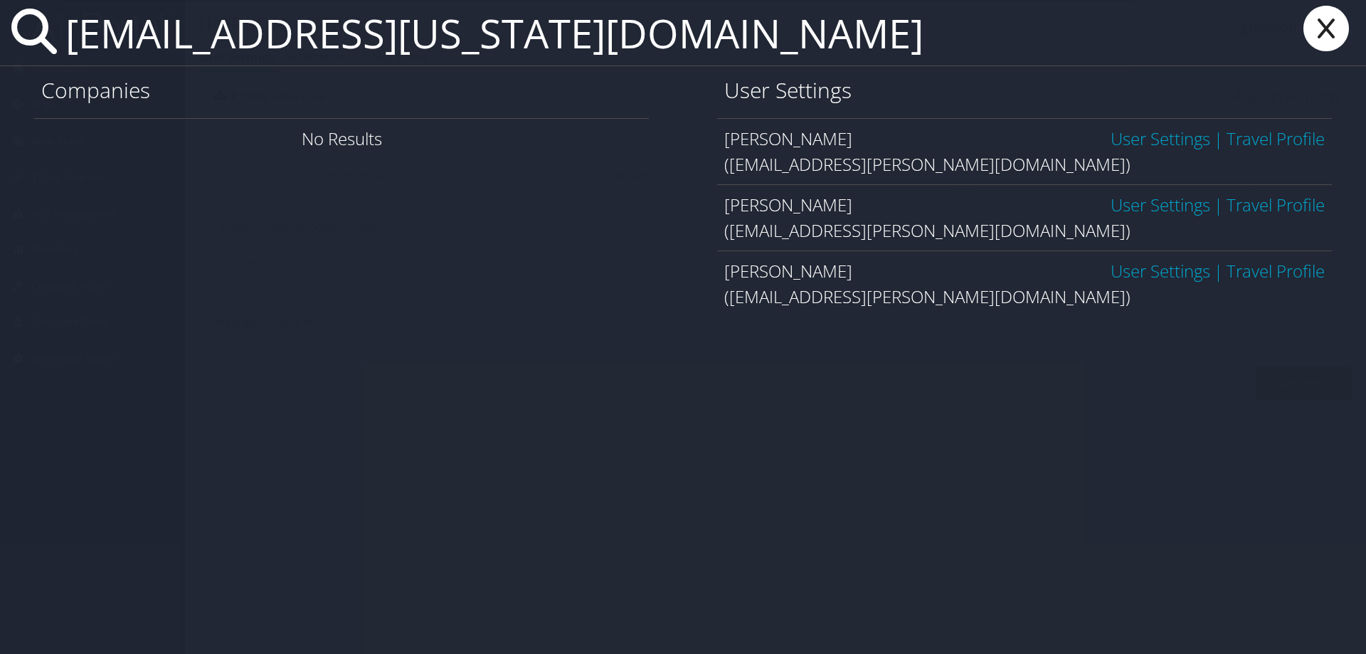
type input "[EMAIL_ADDRESS][US_STATE][DOMAIN_NAME]"
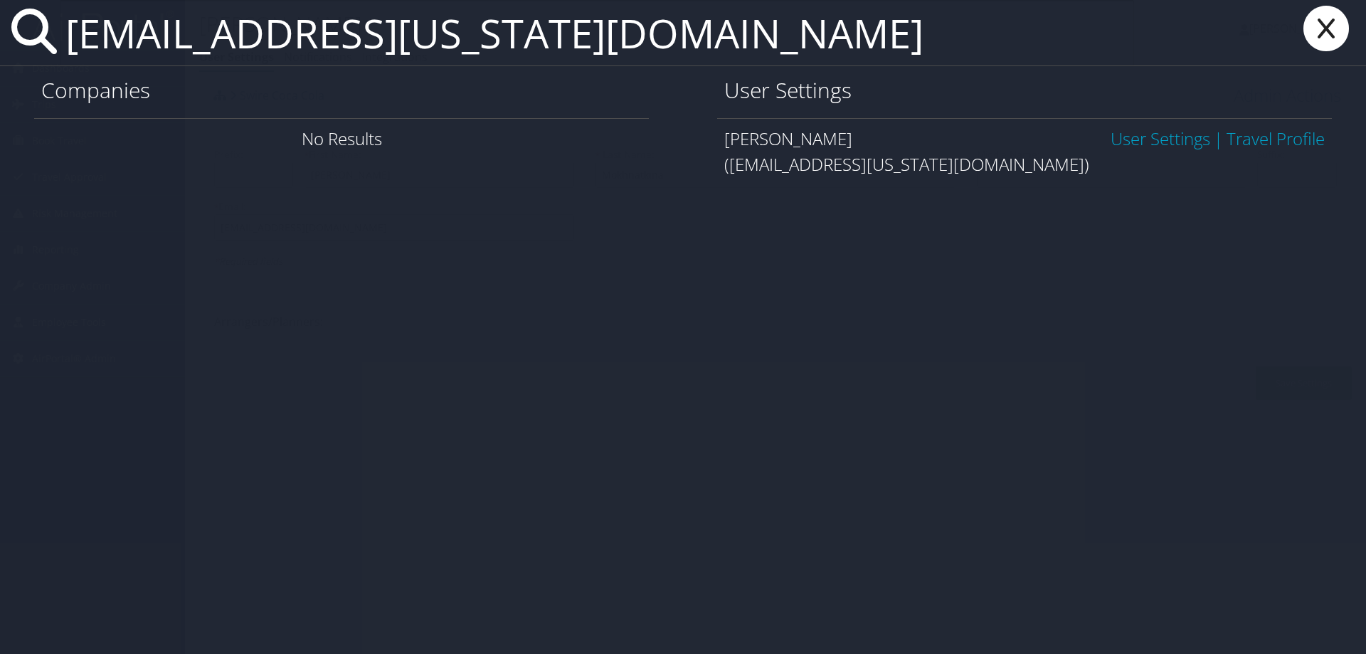
click at [1119, 134] on link "User Settings" at bounding box center [1161, 138] width 100 height 23
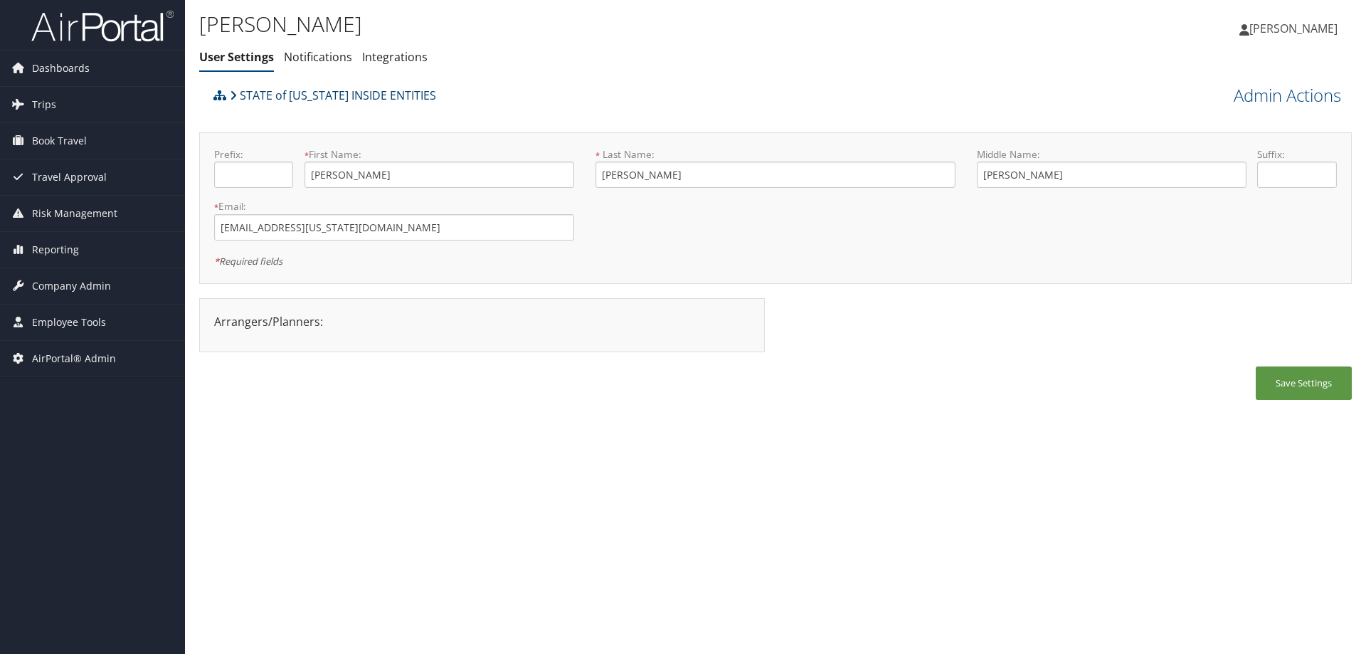
click at [354, 94] on link "STATE of [US_STATE] INSIDE ENTITIES" at bounding box center [333, 95] width 206 height 28
click at [387, 93] on link "STATE of [US_STATE] INSIDE ENTITIES" at bounding box center [333, 95] width 206 height 28
click at [344, 88] on link "STATE of [US_STATE] INSIDE ENTITIES" at bounding box center [333, 95] width 206 height 28
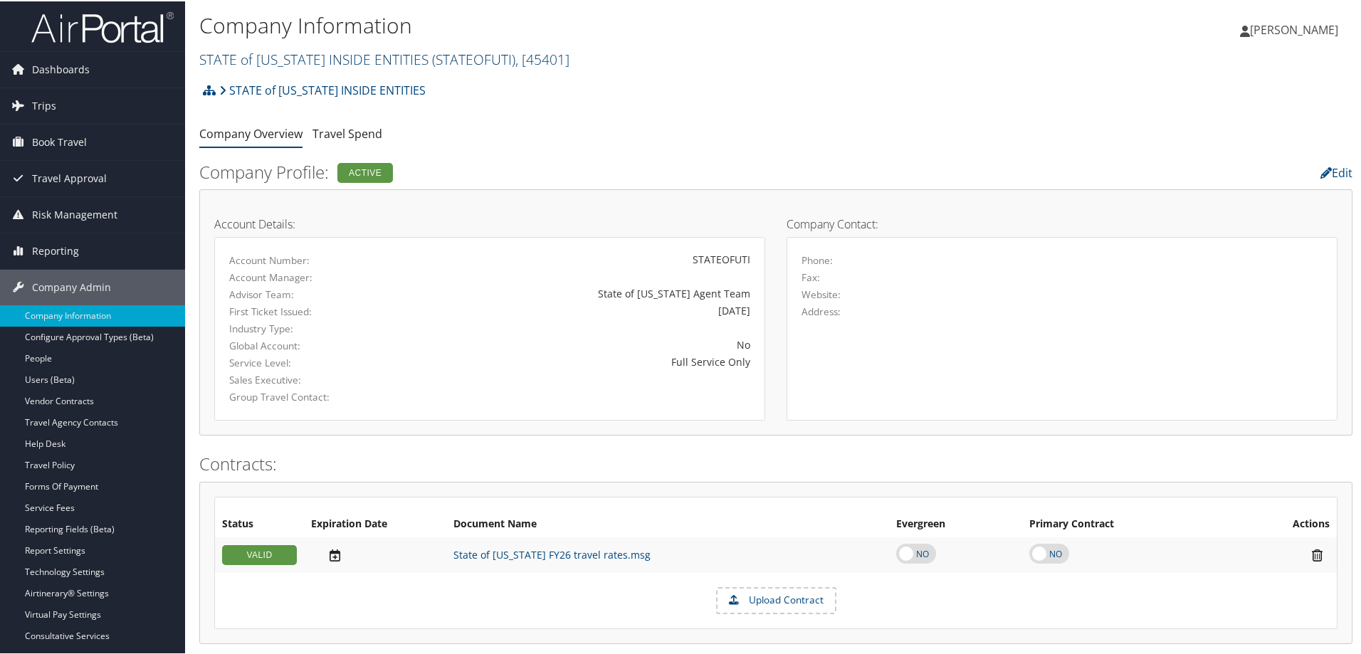
click at [278, 54] on link "STATE of [US_STATE] INSIDE ENTITIES ( STATEOFUTI ) , [ 45401 ]" at bounding box center [384, 57] width 370 height 19
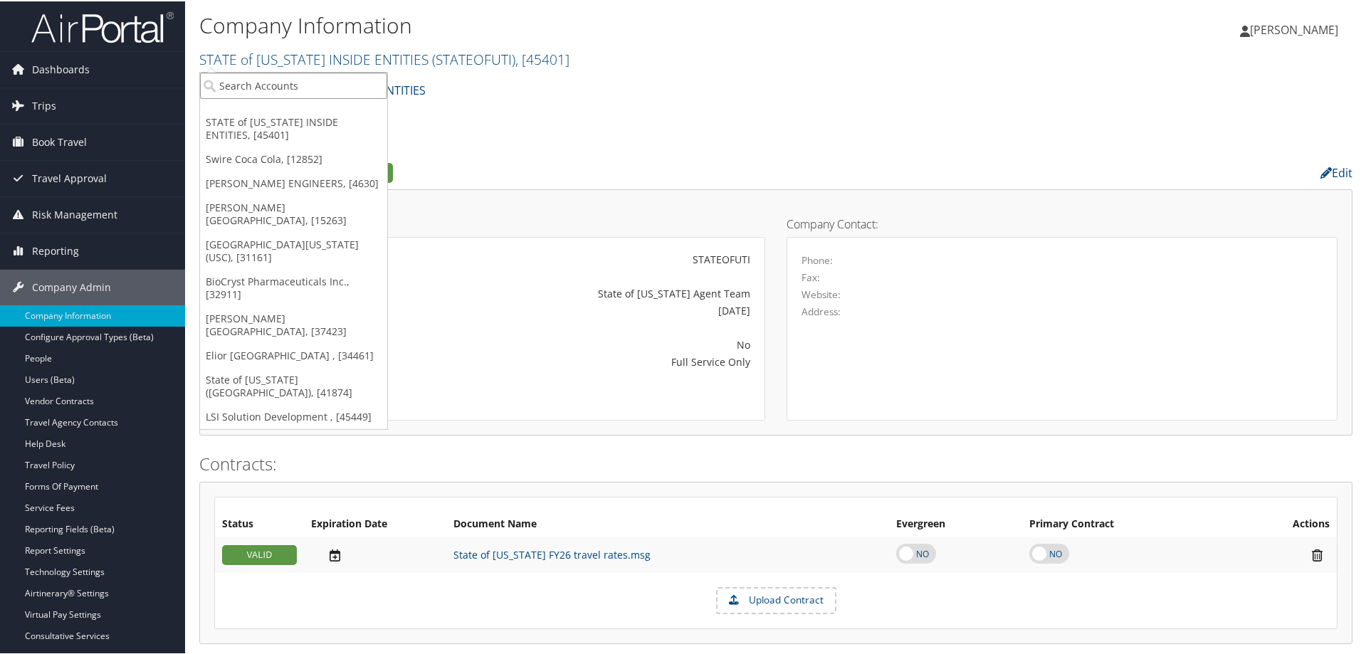
click at [240, 88] on input "search" at bounding box center [293, 84] width 187 height 26
type input "space lab"
click at [262, 56] on link "STATE of [US_STATE] INSIDE ENTITIES ( STATEOFUTI ) , [ 45401 ]" at bounding box center [384, 57] width 370 height 19
click at [267, 64] on link "STATE of [US_STATE] INSIDE ENTITIES ( STATEOFUTI ) , [ 45401 ]" at bounding box center [384, 57] width 370 height 19
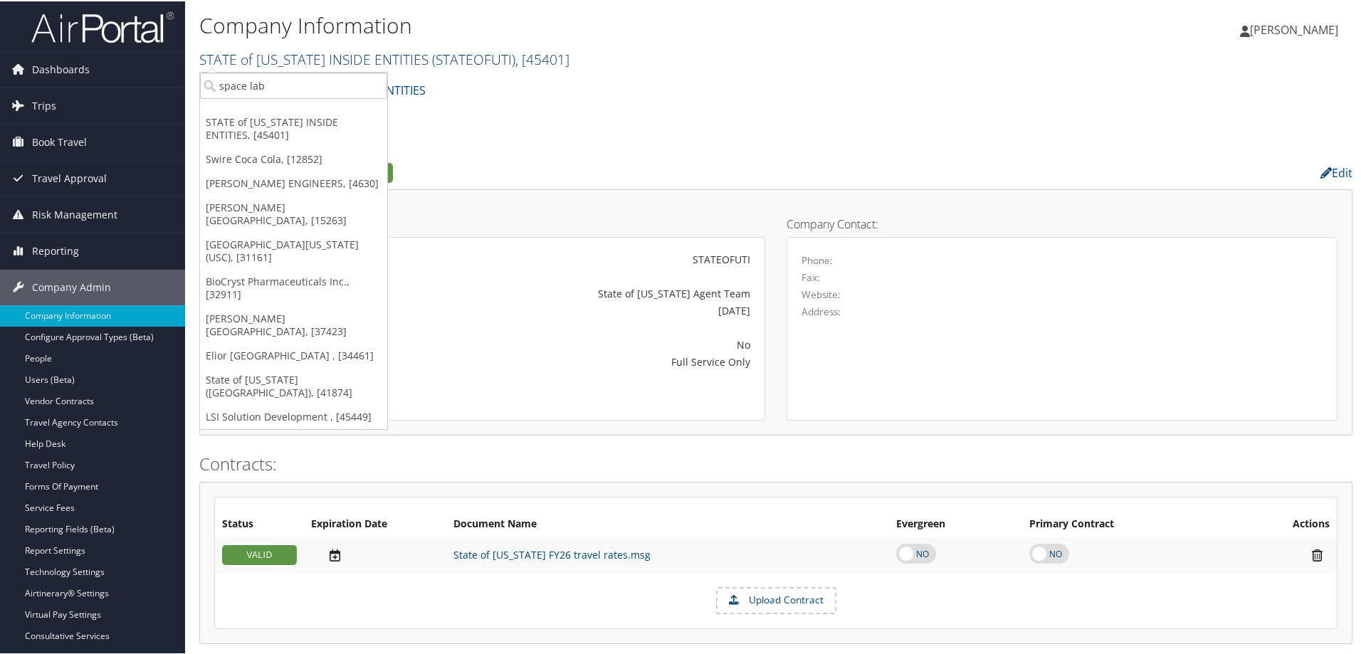
click at [269, 57] on link "STATE of [US_STATE] INSIDE ENTITIES ( STATEOFUTI ) , [ 45401 ]" at bounding box center [384, 57] width 370 height 19
click at [352, 67] on link "STATE of UTAH INSIDE ENTITIES ( STATEOFUTI ) , [ 45401 ]" at bounding box center [384, 57] width 370 height 19
drag, startPoint x: 276, startPoint y: 83, endPoint x: 250, endPoint y: 84, distance: 25.7
click at [250, 84] on input "space lab" at bounding box center [293, 84] width 187 height 26
type input "space dy"
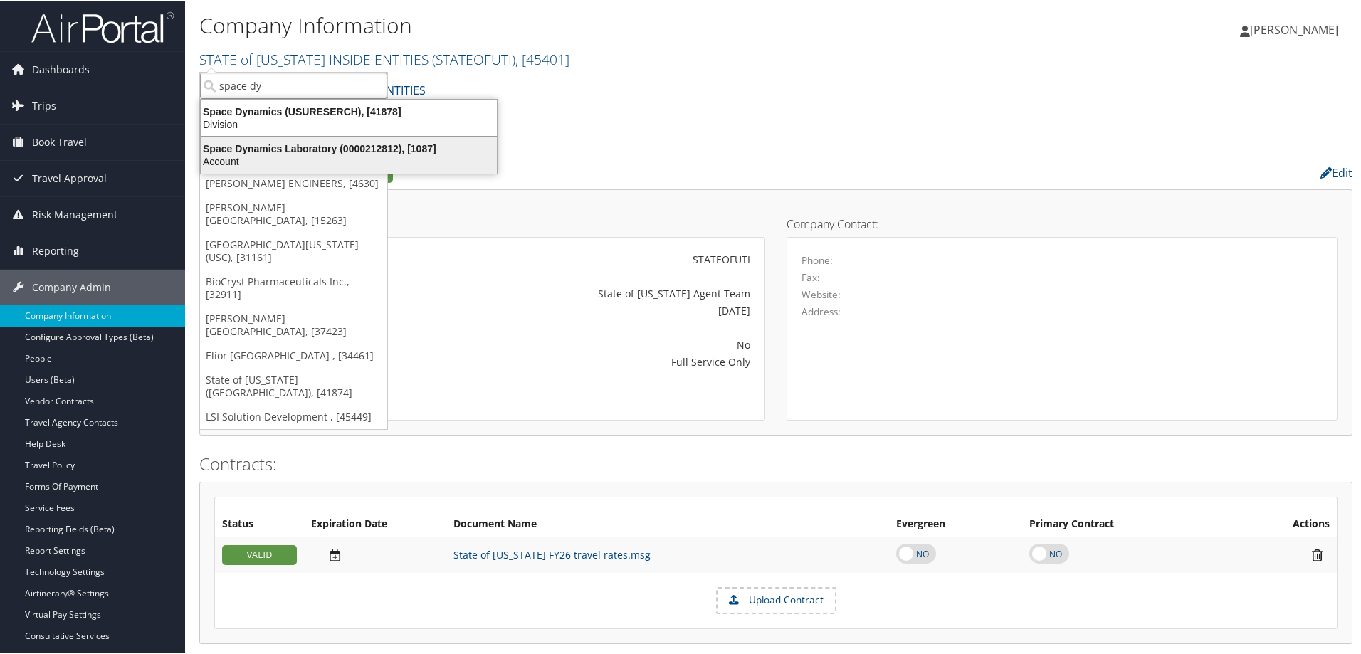
click at [312, 159] on div "Account" at bounding box center [348, 160] width 313 height 13
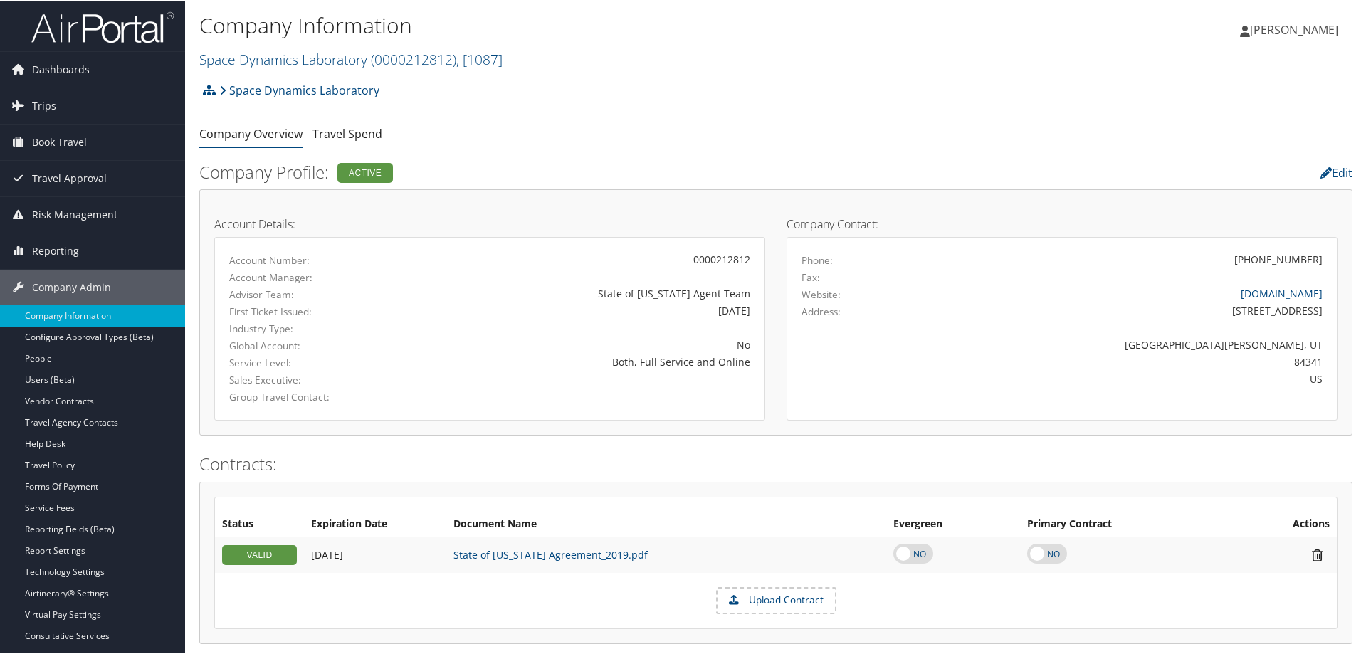
click at [564, 143] on ul "Company Overview Travel Spend" at bounding box center [775, 133] width 1153 height 26
click at [470, 354] on div "Both, Full Service and Online" at bounding box center [580, 360] width 340 height 15
click at [462, 277] on div "Account Manager:" at bounding box center [489, 276] width 542 height 17
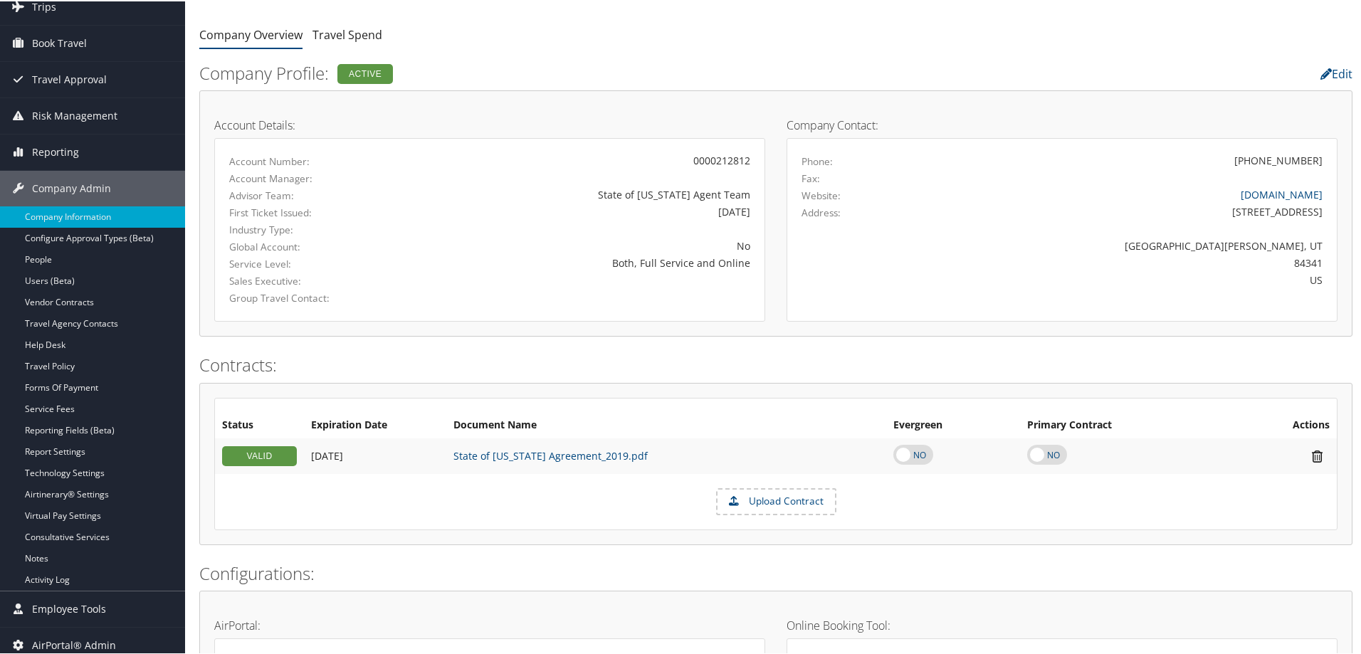
scroll to position [142, 0]
